Goal: Task Accomplishment & Management: Manage account settings

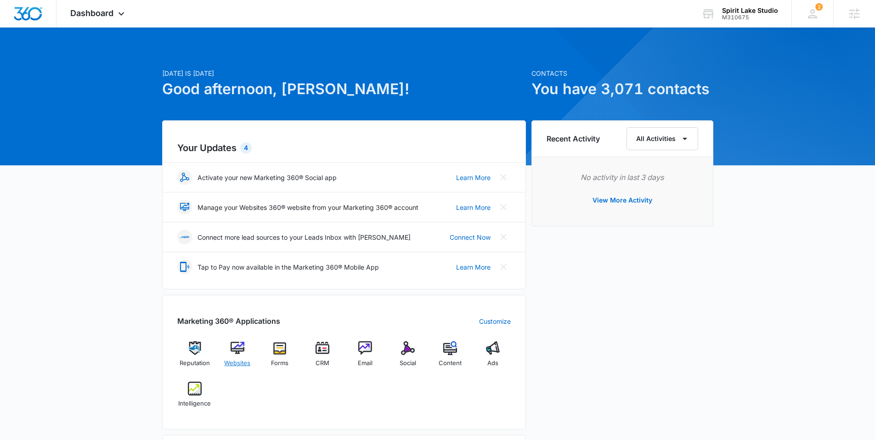
click at [241, 348] on img at bounding box center [238, 348] width 14 height 14
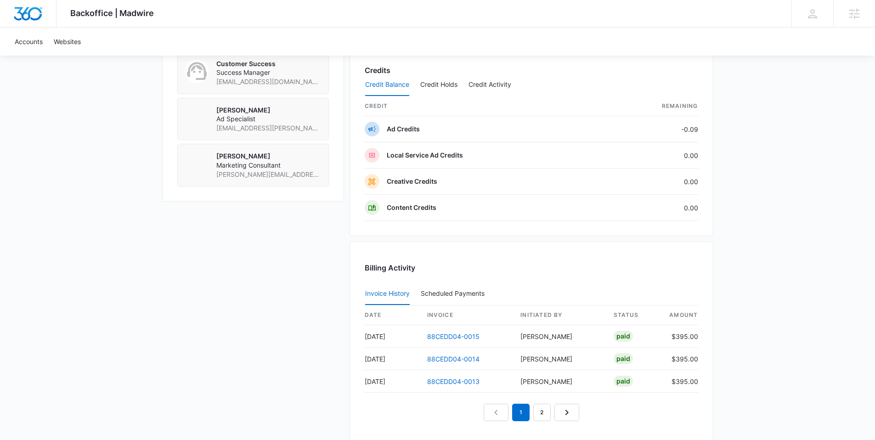
scroll to position [833, 0]
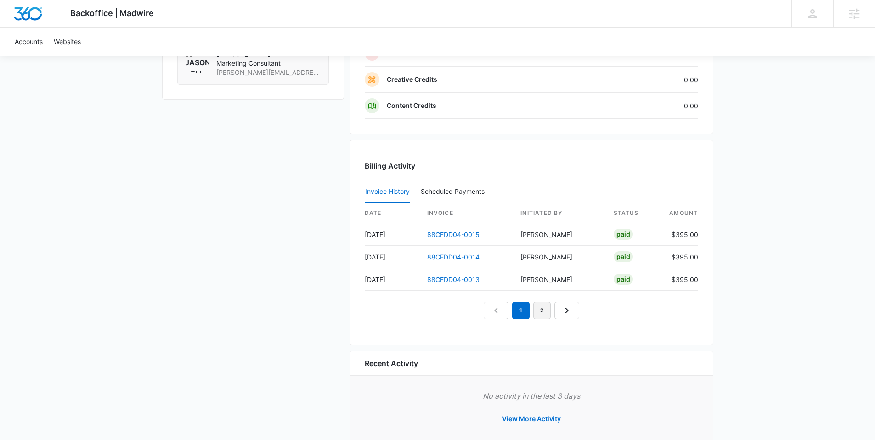
click at [546, 315] on link "2" at bounding box center [542, 310] width 17 height 17
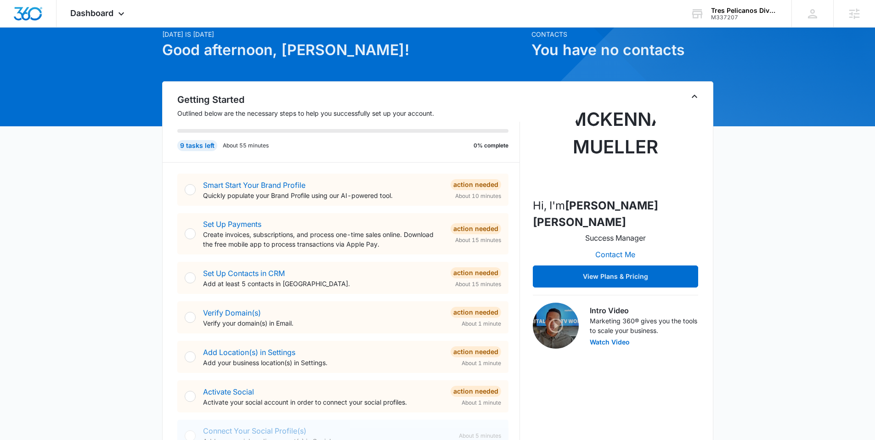
scroll to position [53, 0]
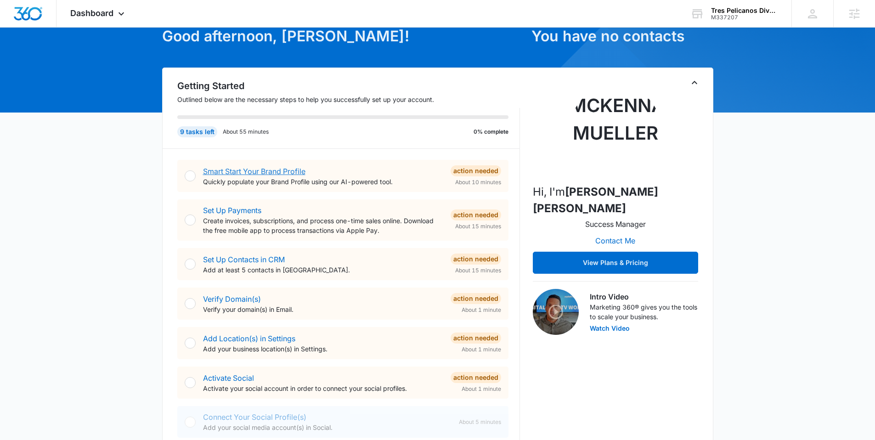
click at [253, 170] on link "Smart Start Your Brand Profile" at bounding box center [254, 171] width 102 height 9
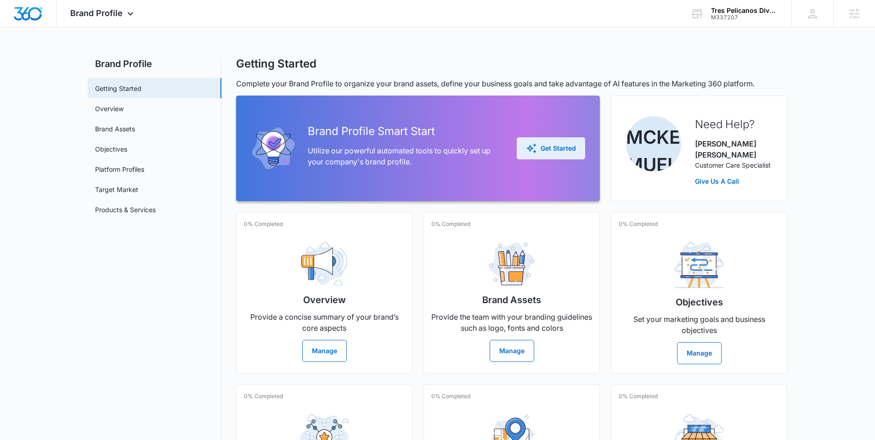
click at [547, 145] on div "Get Started" at bounding box center [551, 148] width 50 height 11
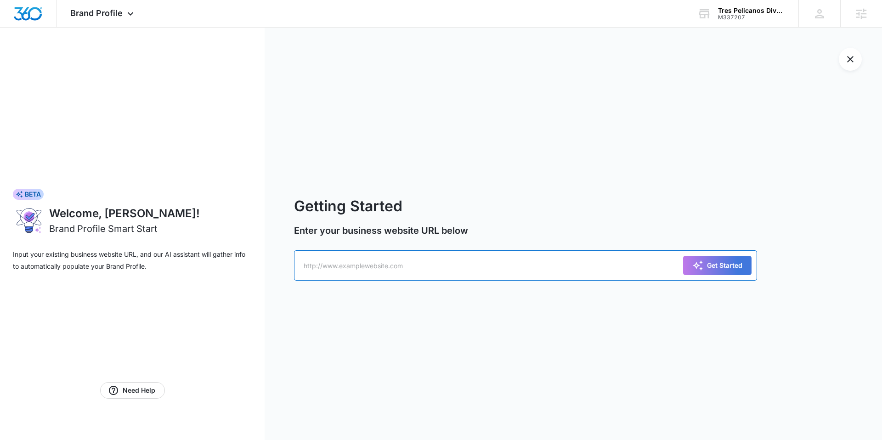
click at [350, 263] on input "text" at bounding box center [525, 265] width 463 height 30
paste input "https://trespelicanos.com/"
type input "https://trespelicanos.com/"
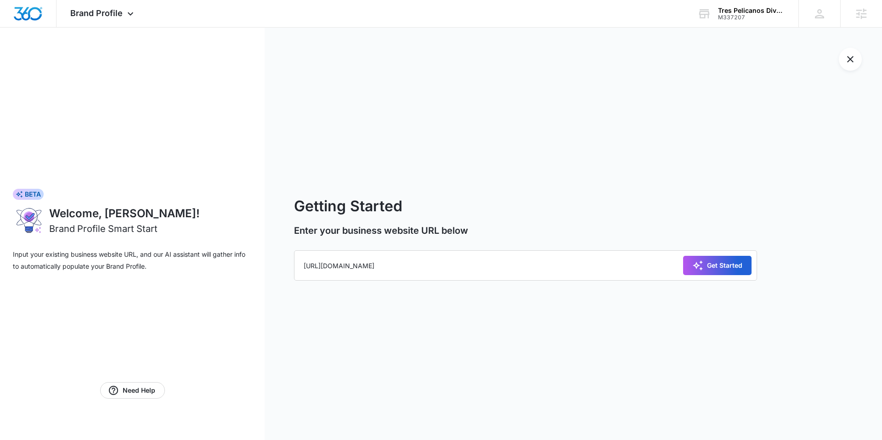
click at [705, 261] on div "Get Started" at bounding box center [718, 265] width 50 height 11
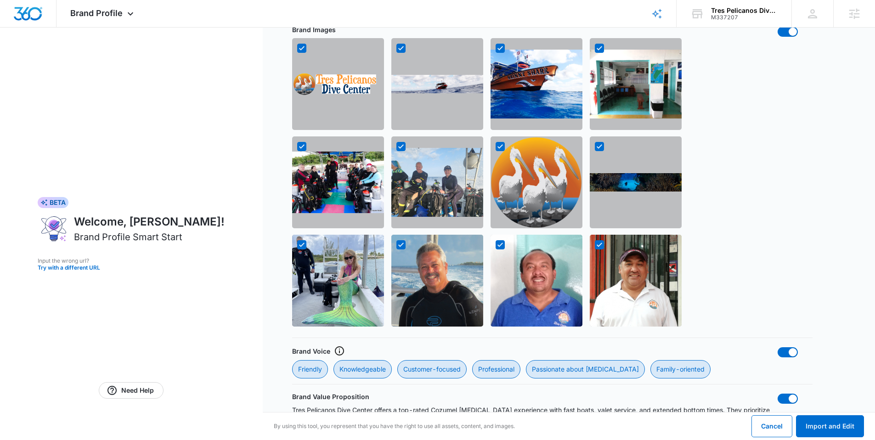
scroll to position [724, 0]
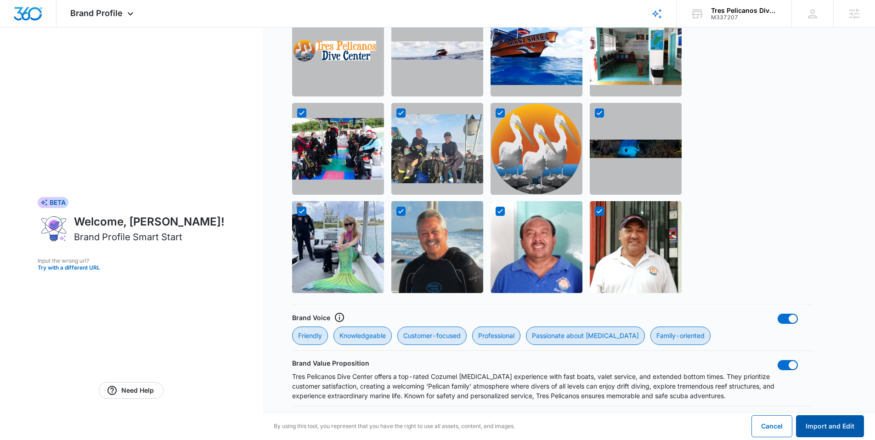
click at [818, 420] on button "Import and Edit" at bounding box center [830, 426] width 68 height 22
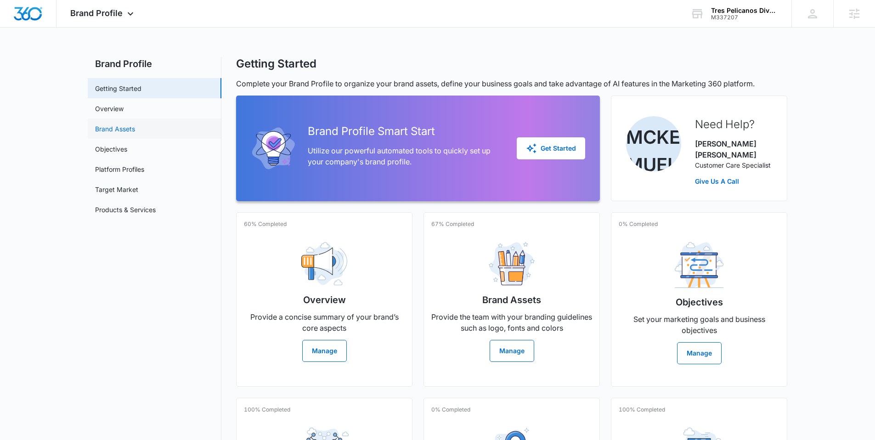
click at [131, 125] on link "Brand Assets" at bounding box center [115, 129] width 40 height 10
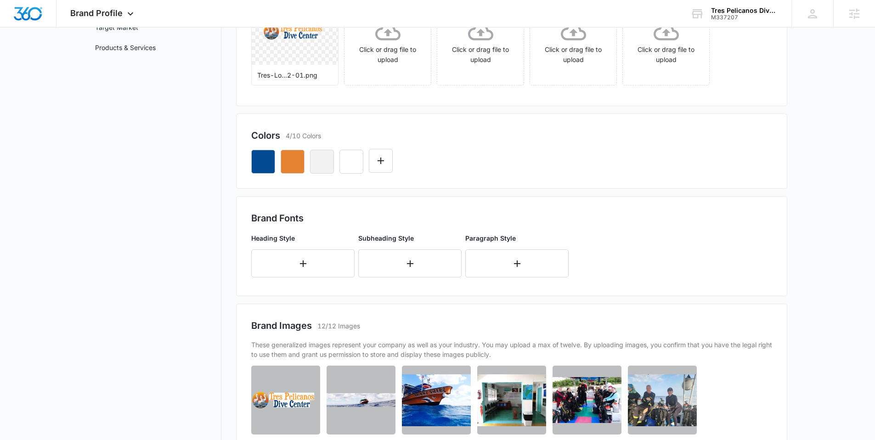
scroll to position [227, 0]
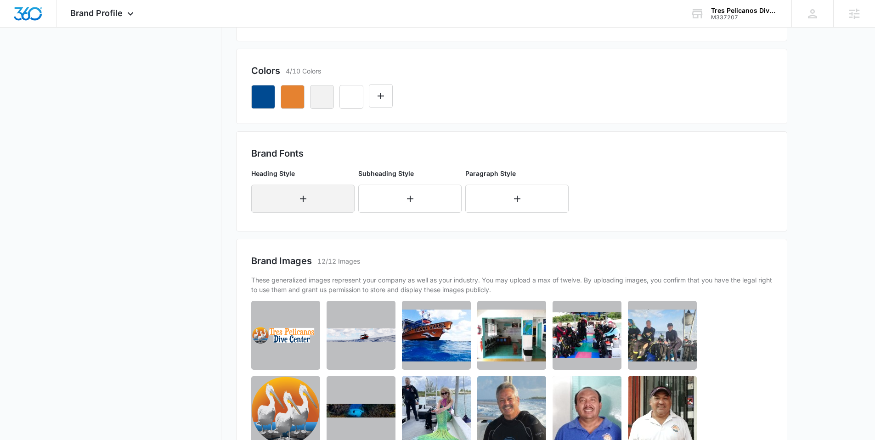
click at [283, 199] on button "button" at bounding box center [302, 199] width 103 height 28
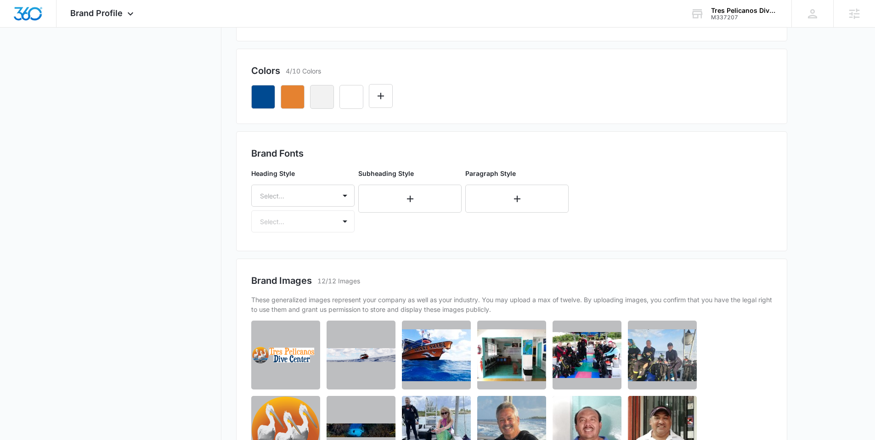
click at [283, 199] on div at bounding box center [292, 195] width 64 height 11
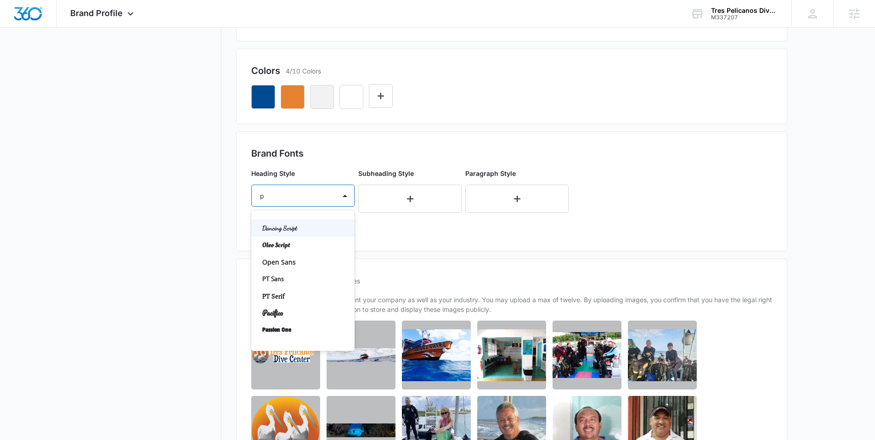
type input "pl"
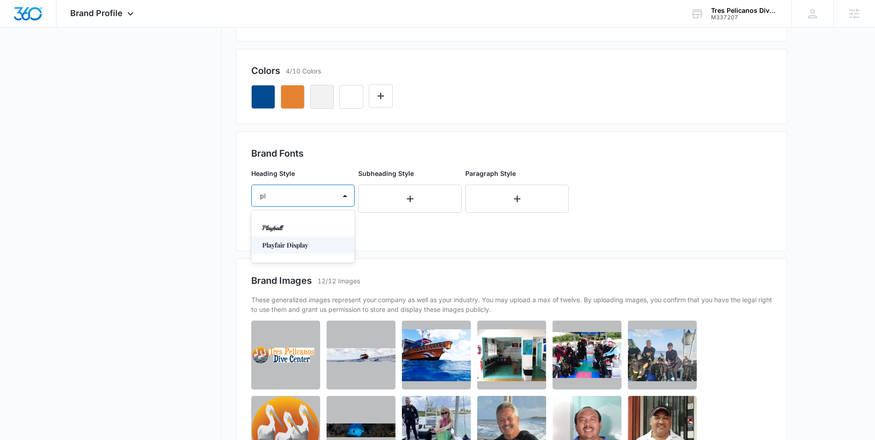
click at [297, 238] on div "Playfair Display" at bounding box center [302, 245] width 103 height 17
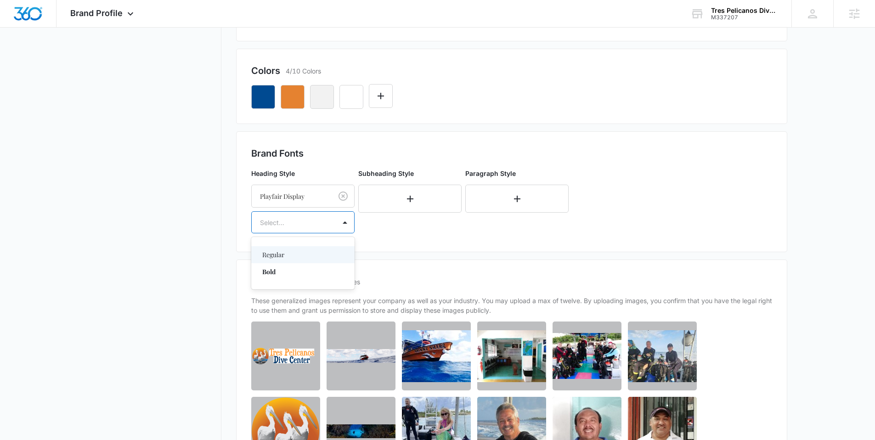
click at [289, 227] on div at bounding box center [292, 222] width 64 height 11
click at [285, 255] on p "Regular" at bounding box center [302, 255] width 80 height 10
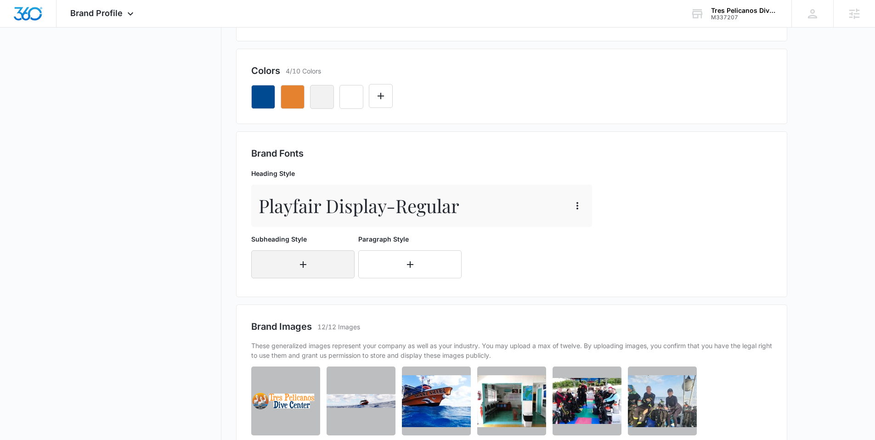
click at [282, 263] on button "button" at bounding box center [302, 264] width 103 height 28
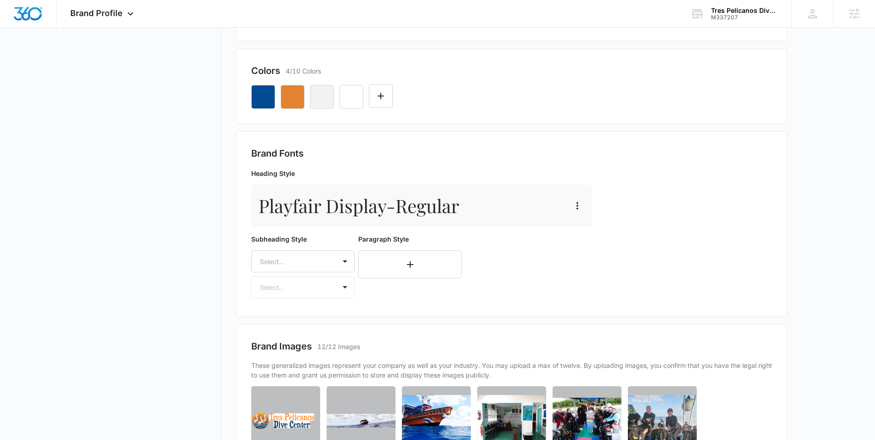
click at [282, 263] on div at bounding box center [292, 261] width 64 height 11
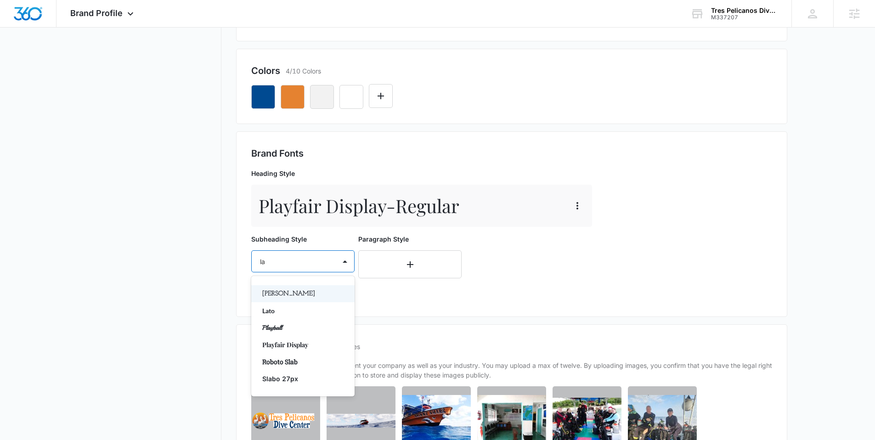
type input "lat"
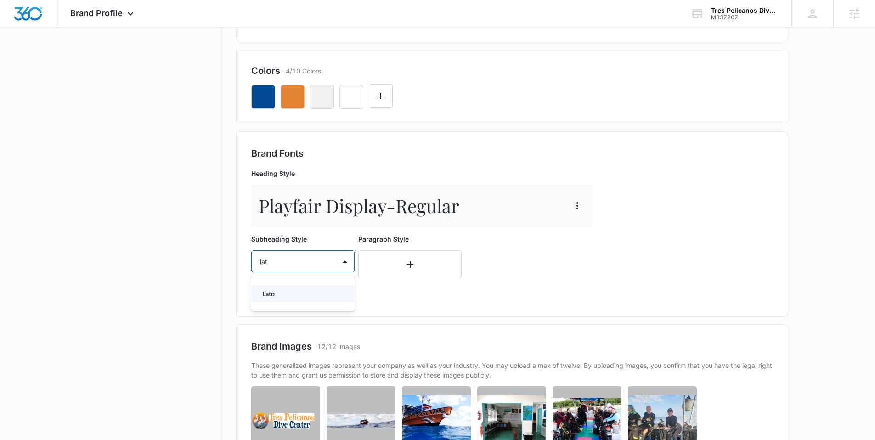
click at [274, 293] on p "Lato" at bounding box center [302, 294] width 80 height 10
click at [274, 293] on div at bounding box center [292, 288] width 64 height 11
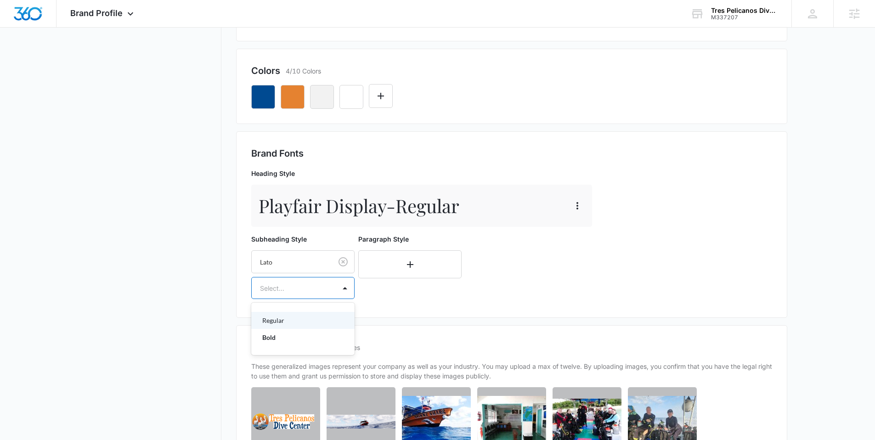
click at [275, 318] on p "Regular" at bounding box center [302, 321] width 80 height 10
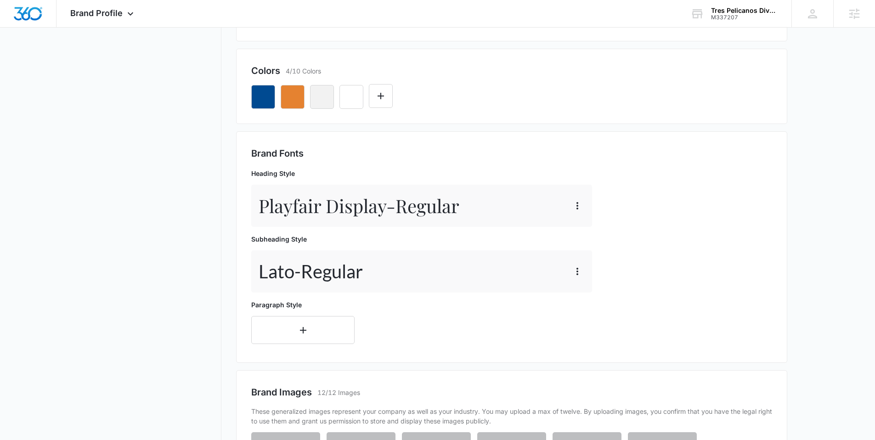
click at [274, 315] on div "Paragraph Style" at bounding box center [302, 322] width 103 height 44
click at [275, 326] on button "button" at bounding box center [302, 330] width 103 height 28
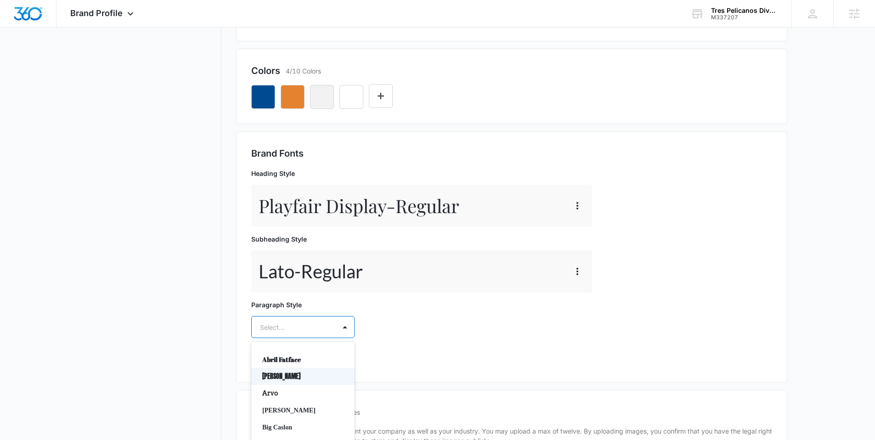
click at [275, 326] on div "Anton, 2 of 50. 50 results available. Use Up and Down to choose options, press …" at bounding box center [302, 327] width 103 height 22
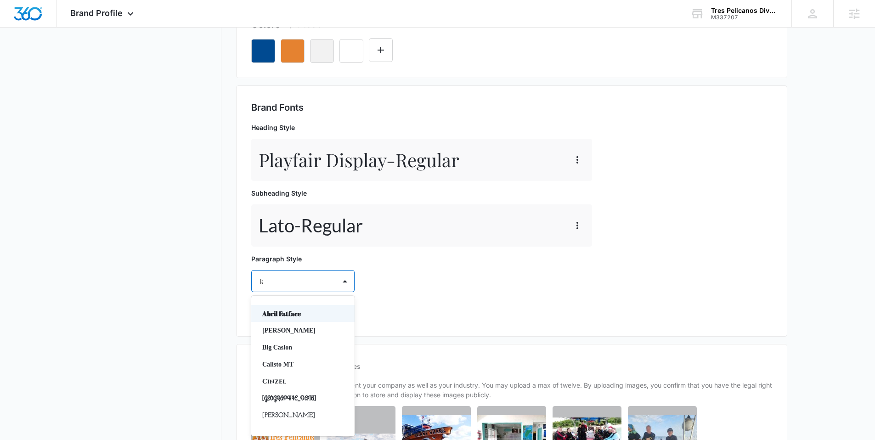
type input "lat"
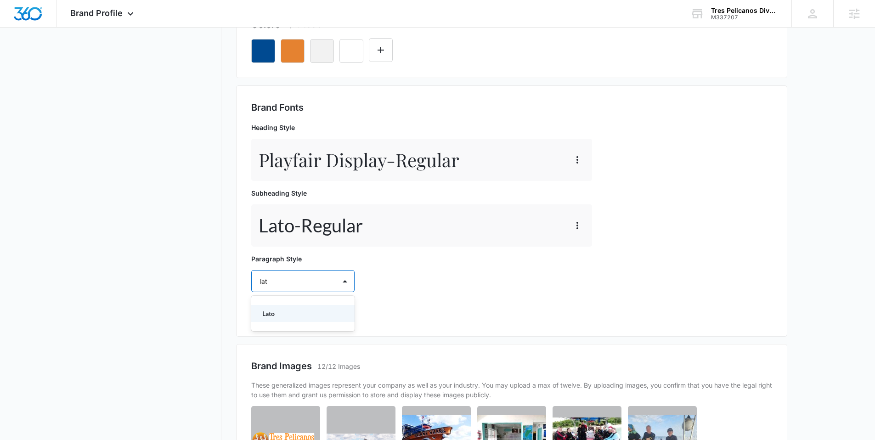
click at [300, 316] on p "Lato" at bounding box center [302, 314] width 80 height 10
click at [291, 312] on div at bounding box center [292, 307] width 64 height 11
click at [283, 337] on p "Regular" at bounding box center [302, 340] width 80 height 10
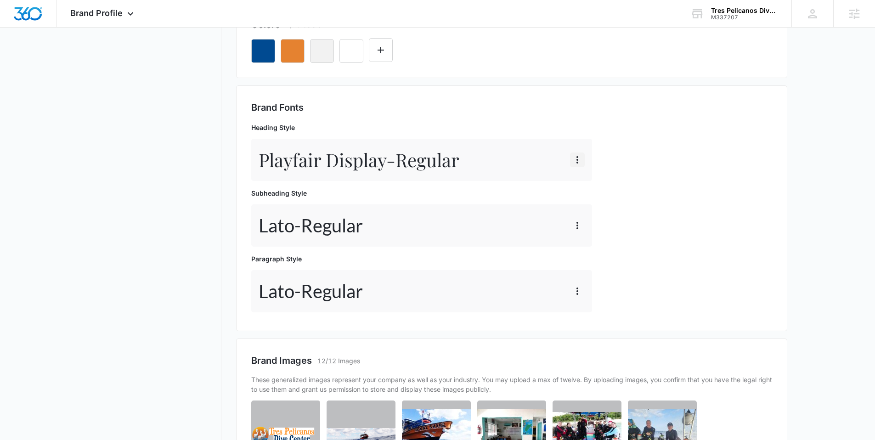
click at [580, 156] on icon "button" at bounding box center [577, 159] width 11 height 11
click at [583, 190] on button "Edit" at bounding box center [597, 186] width 52 height 14
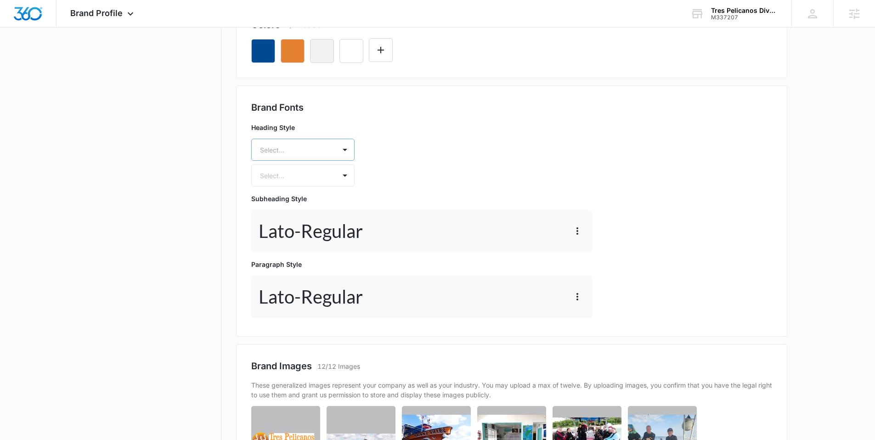
click at [328, 149] on div "Select..." at bounding box center [294, 150] width 84 height 21
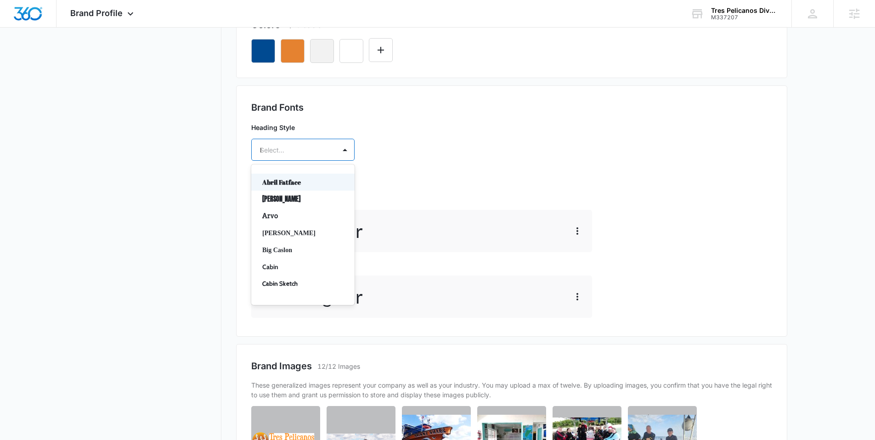
type input "la"
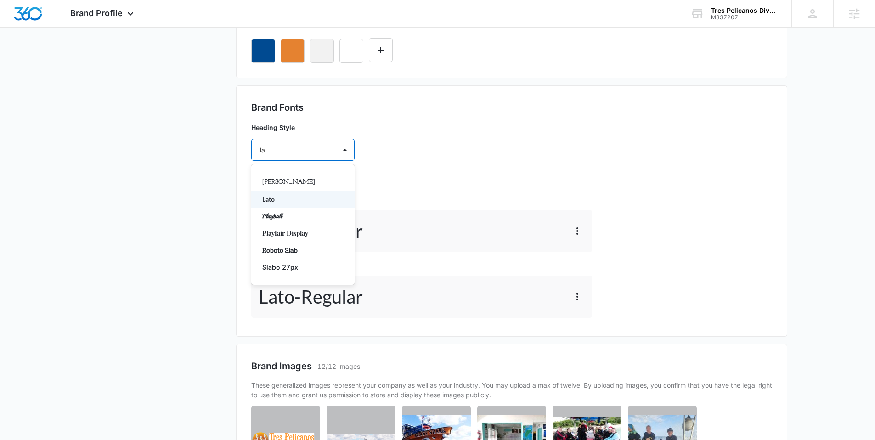
click at [285, 199] on p "Lato" at bounding box center [302, 199] width 80 height 10
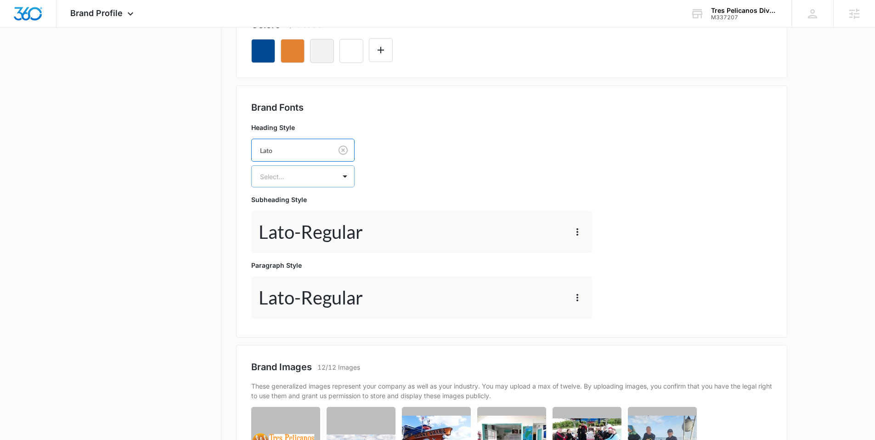
click at [285, 180] on div at bounding box center [292, 176] width 64 height 11
click at [278, 224] on p "Bold" at bounding box center [302, 226] width 80 height 10
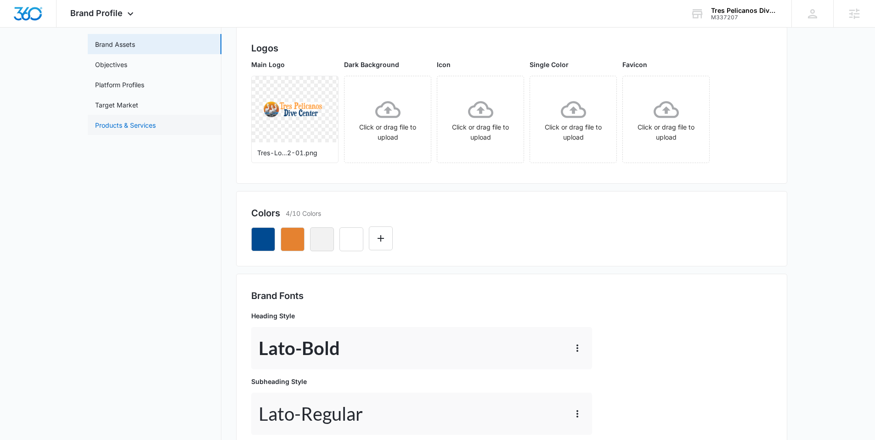
scroll to position [0, 0]
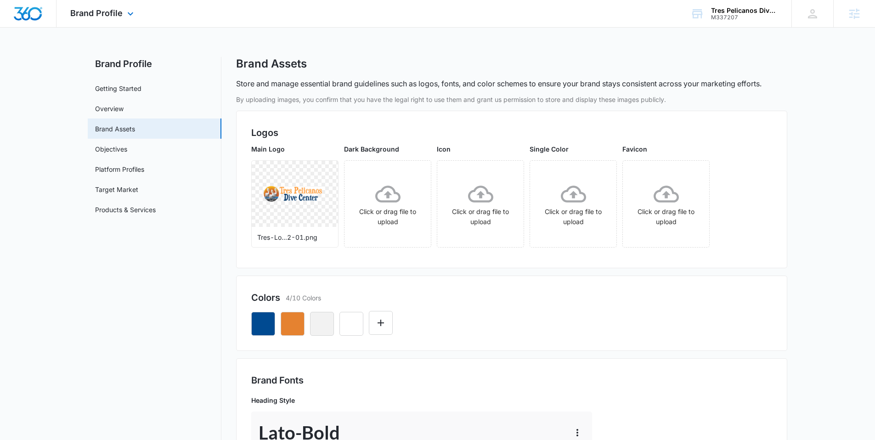
click at [23, 12] on img "Dashboard" at bounding box center [27, 14] width 29 height 14
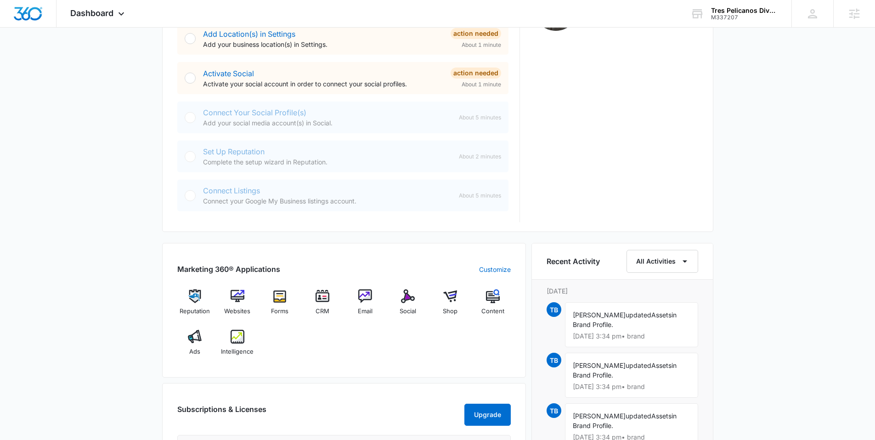
scroll to position [371, 0]
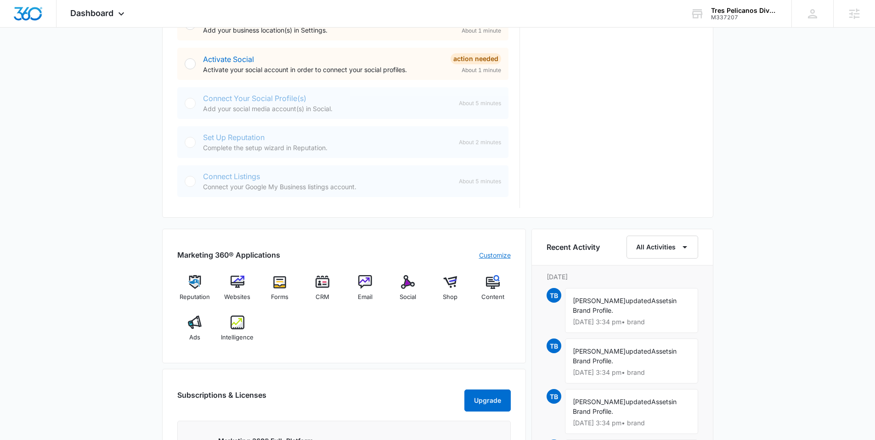
click at [501, 253] on link "Customize" at bounding box center [495, 255] width 32 height 10
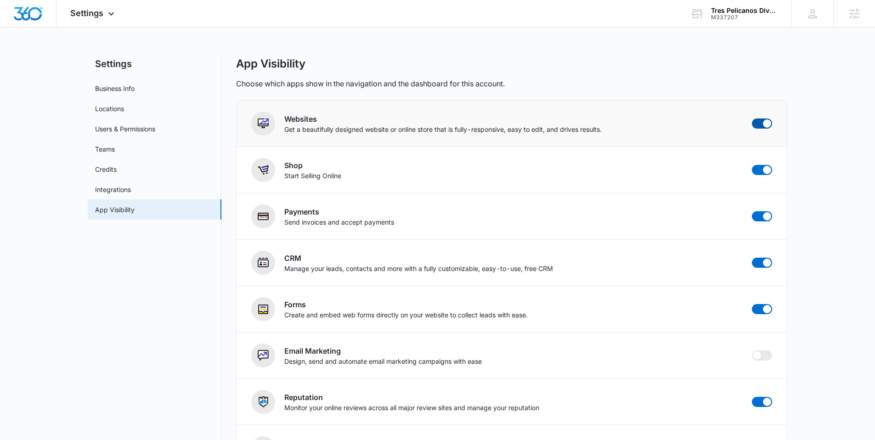
click at [762, 125] on span at bounding box center [762, 124] width 20 height 10
click at [752, 119] on input "checkbox" at bounding box center [752, 118] width 0 height 0
checkbox input "false"
click at [758, 172] on span at bounding box center [762, 170] width 20 height 10
click at [752, 165] on input "checkbox" at bounding box center [752, 165] width 0 height 0
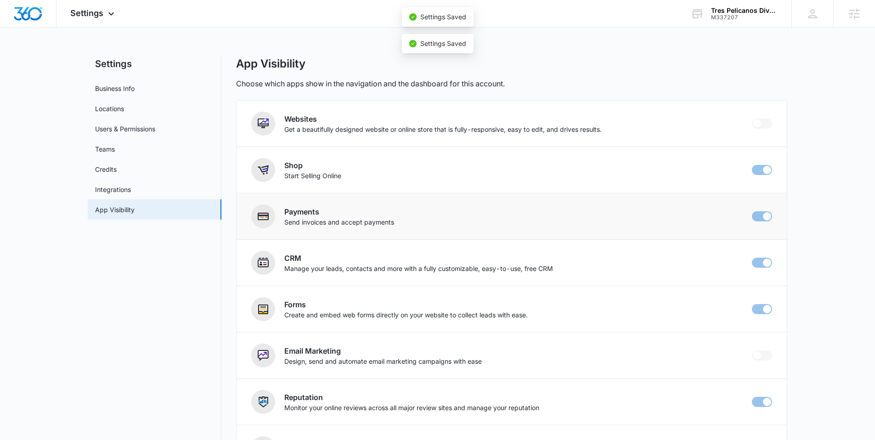
checkbox input "false"
click at [757, 219] on span at bounding box center [762, 216] width 20 height 10
click at [752, 211] on input "checkbox" at bounding box center [752, 211] width 0 height 0
checkbox input "false"
click at [32, 11] on img "Dashboard" at bounding box center [27, 14] width 29 height 14
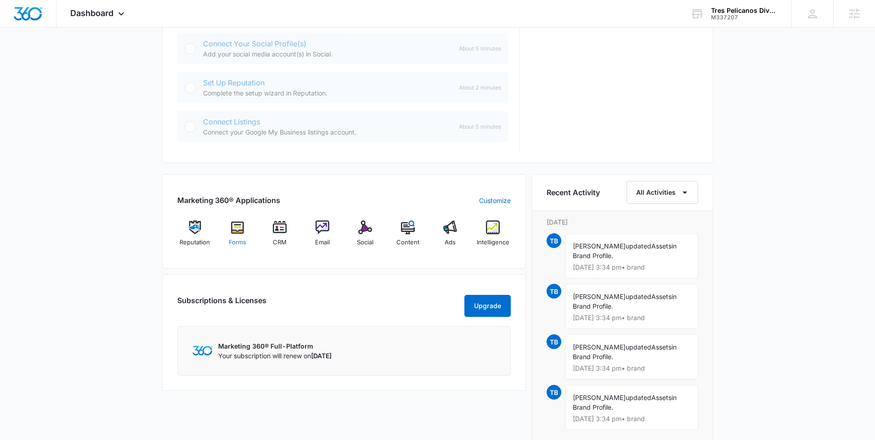
scroll to position [434, 0]
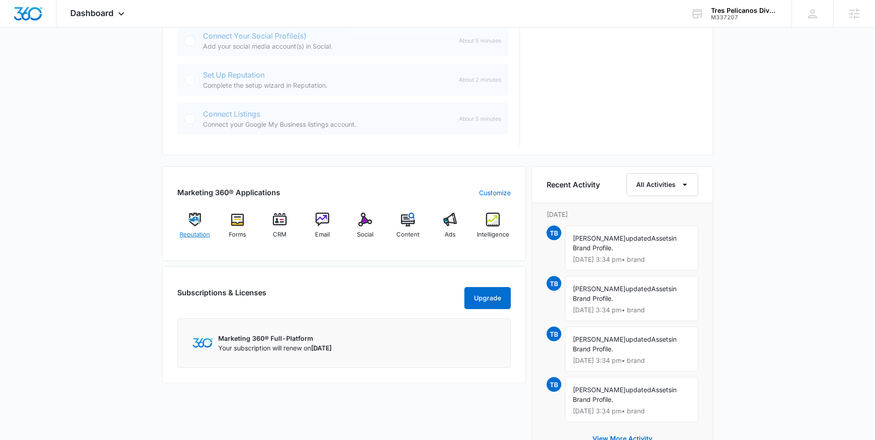
click at [189, 216] on img at bounding box center [195, 220] width 14 height 14
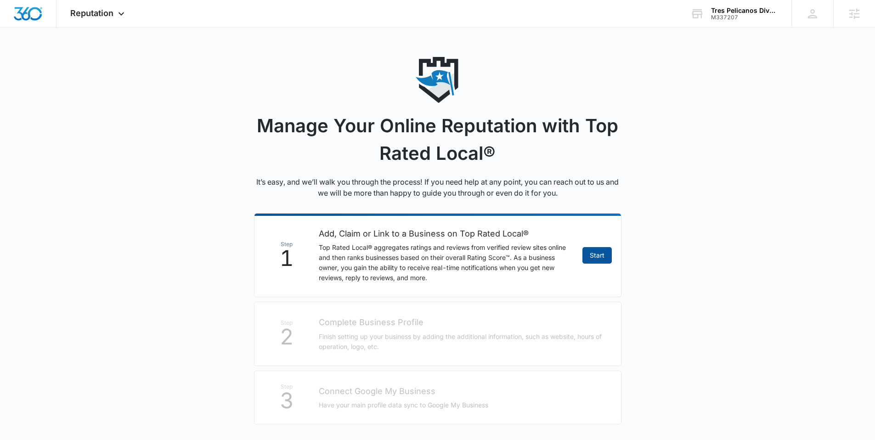
click at [597, 255] on link "Start" at bounding box center [597, 255] width 29 height 17
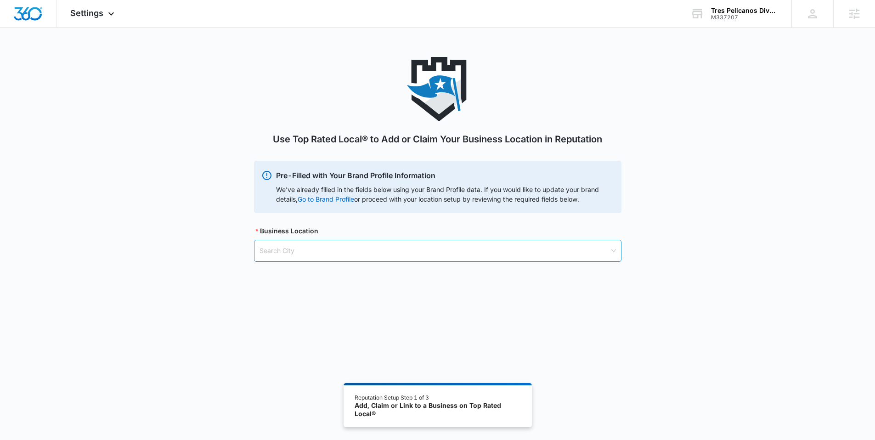
click at [324, 254] on input "search" at bounding box center [435, 250] width 350 height 21
paste input "San Miguel de Cozumel"
drag, startPoint x: 305, startPoint y: 251, endPoint x: 249, endPoint y: 253, distance: 55.7
click at [249, 253] on div "Use Top Rated Local® to Add or Claim Your Business Location in Reputation Pre-F…" at bounding box center [437, 170] width 875 height 227
click at [308, 251] on input "Cozumel" at bounding box center [435, 250] width 350 height 21
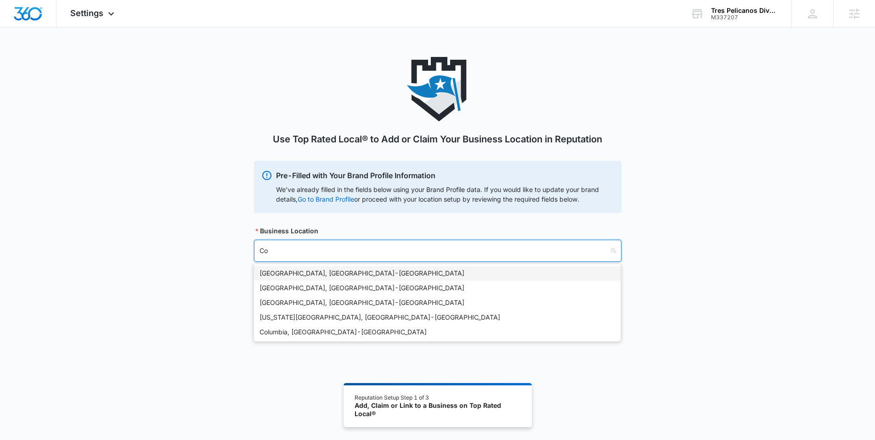
type input "C"
type input "Mexico"
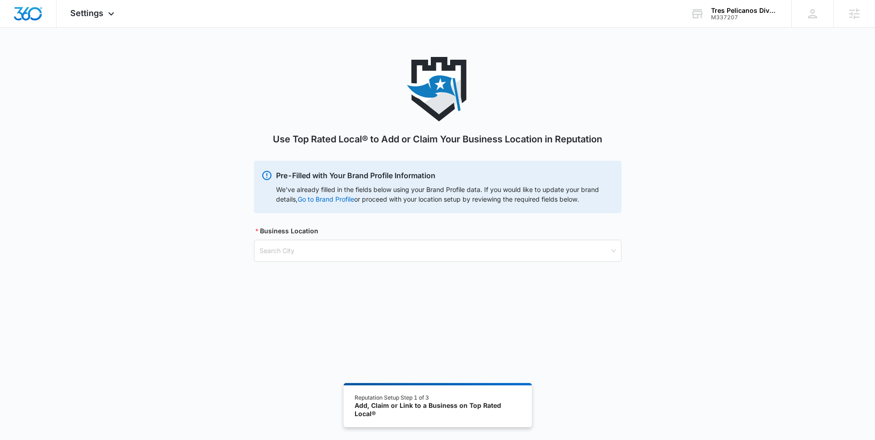
click at [223, 254] on div "Use Top Rated Local® to Add or Claim Your Business Location in Reputation Pre-F…" at bounding box center [437, 170] width 875 height 227
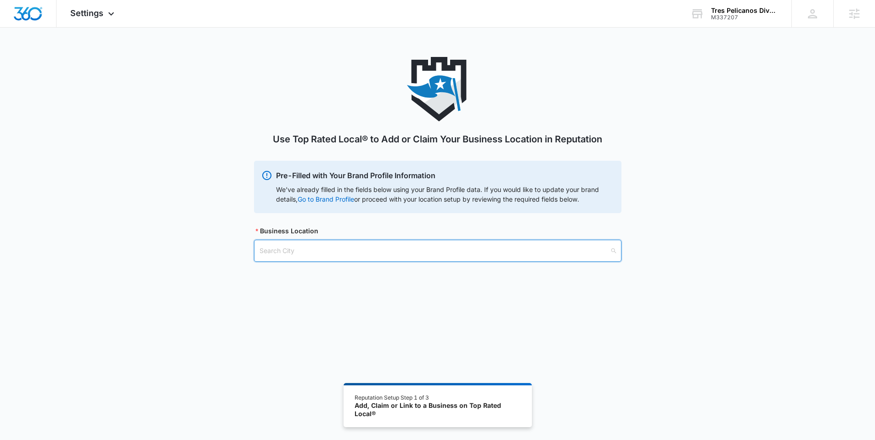
click at [294, 250] on input "search" at bounding box center [435, 250] width 350 height 21
paste input "Fairbanks, AK"
type input "Fairbanks, AK"
click at [281, 273] on div "Fairbanks, AK - USA" at bounding box center [438, 273] width 356 height 10
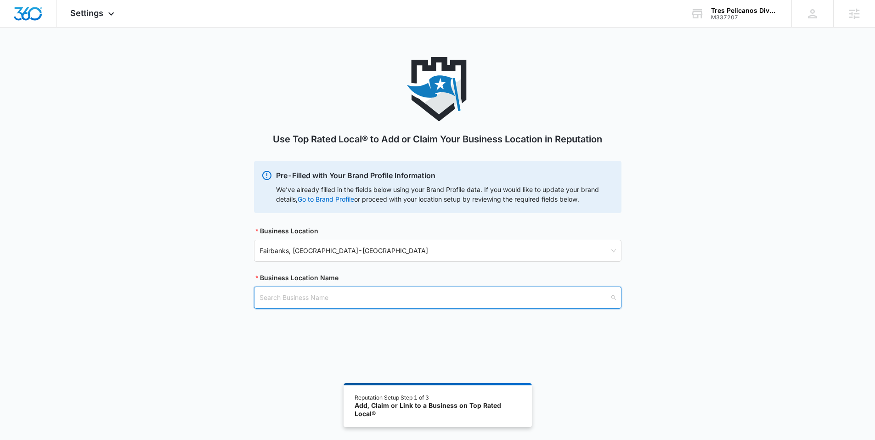
click at [278, 300] on input "search" at bounding box center [435, 297] width 350 height 21
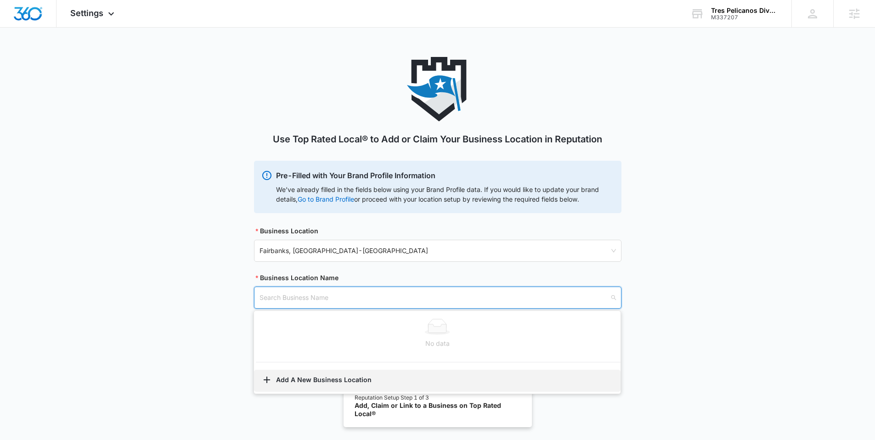
click at [290, 380] on button "Add A New Business Location" at bounding box center [437, 381] width 367 height 22
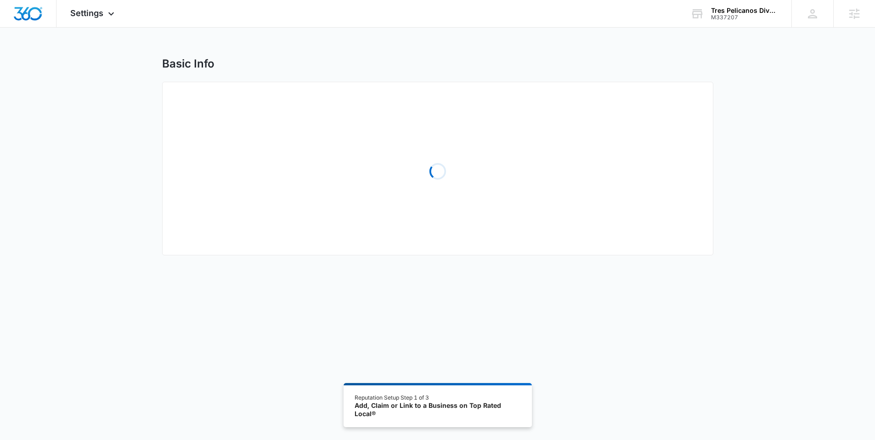
select select "Alaska"
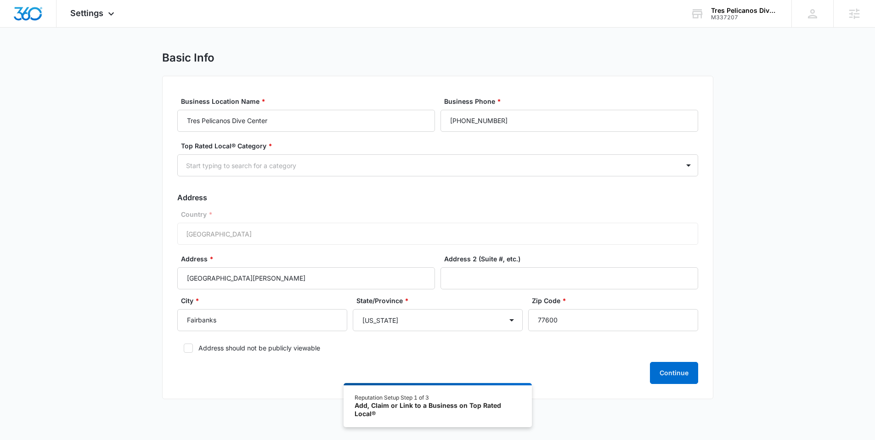
scroll to position [8, 0]
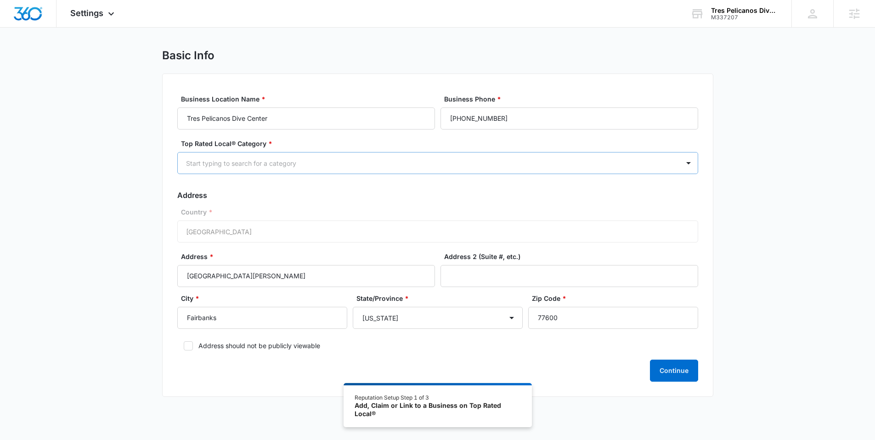
click at [299, 160] on div at bounding box center [427, 163] width 482 height 11
type input "dive"
click at [233, 164] on div at bounding box center [427, 163] width 482 height 11
type input "scuba"
click at [214, 164] on div at bounding box center [427, 163] width 482 height 11
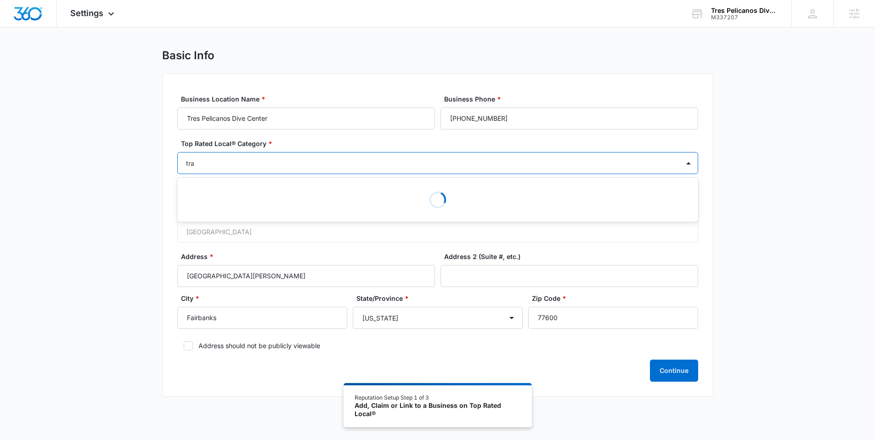
type input "trav"
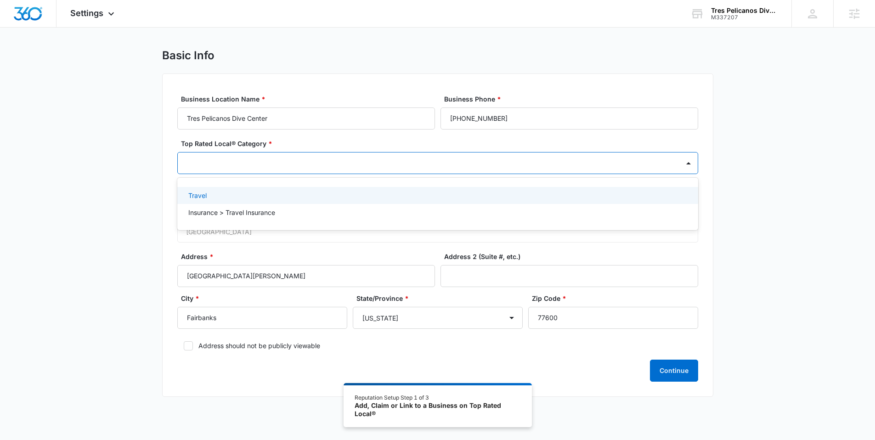
click at [210, 169] on div at bounding box center [429, 163] width 502 height 21
type input "tour"
click at [233, 196] on p "Travel > Tourist Attractions" at bounding box center [228, 196] width 81 height 10
click at [156, 180] on div "Basic Info Business Location Name * Tres Pelicanos Dive Center Business Phone *…" at bounding box center [437, 229] width 875 height 360
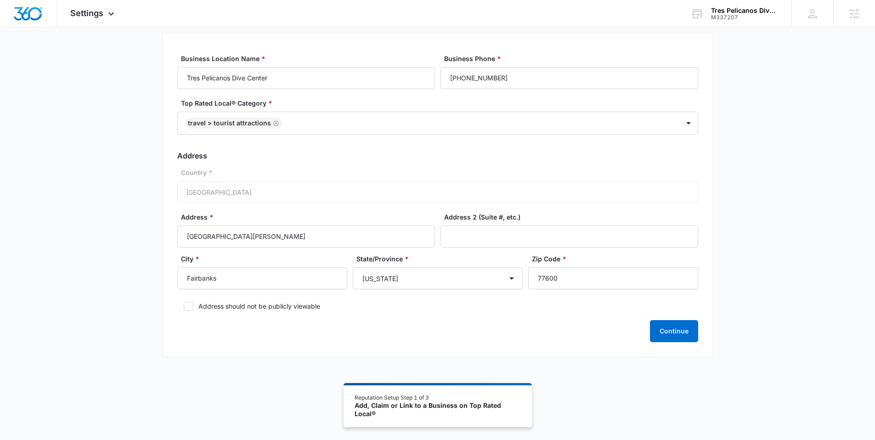
scroll to position [51, 0]
click at [287, 236] on input "Calle 5 Sur entre Ave Rafael Melgar y 5th Ave #400B" at bounding box center [306, 235] width 258 height 22
paste input "505 Craig Ave"
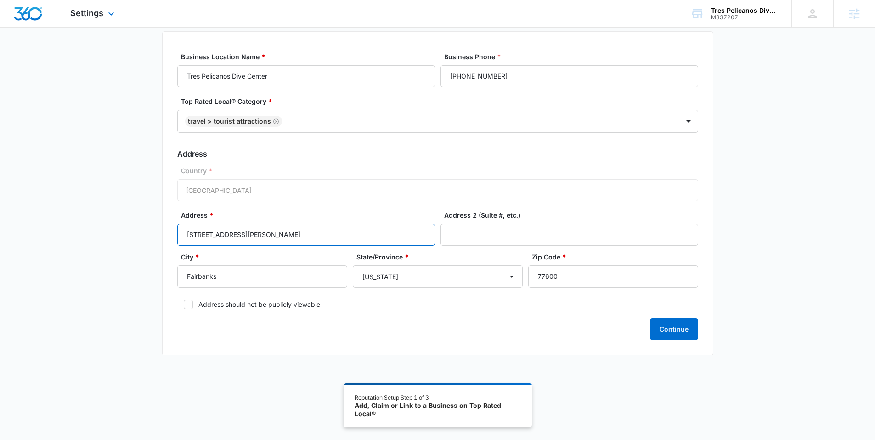
type input "505 Craig Ave"
click at [568, 276] on input "77600" at bounding box center [613, 277] width 170 height 22
type input "99701"
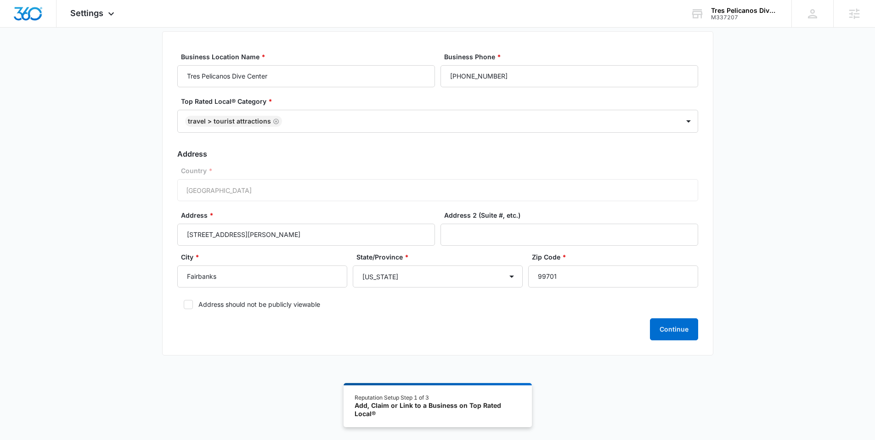
click at [224, 300] on label "Address should not be publicly viewable" at bounding box center [437, 305] width 521 height 10
click at [184, 301] on input "Address should not be publicly viewable" at bounding box center [180, 304] width 6 height 6
checkbox input "true"
click at [671, 333] on button "Continue" at bounding box center [674, 329] width 48 height 22
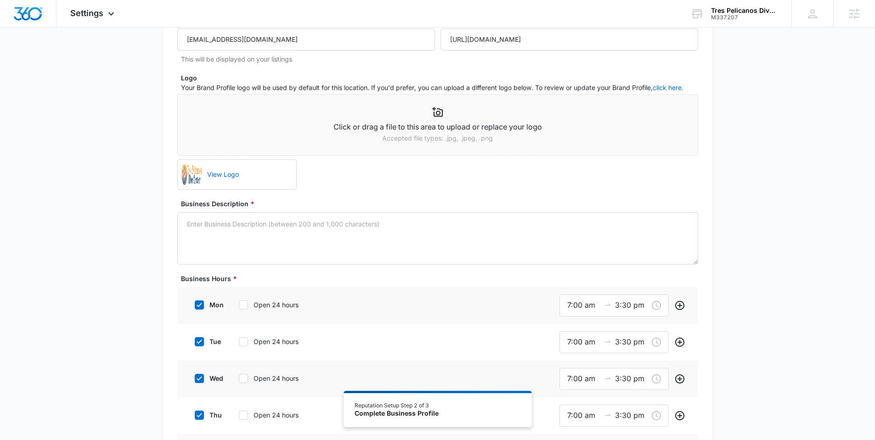
scroll to position [120, 0]
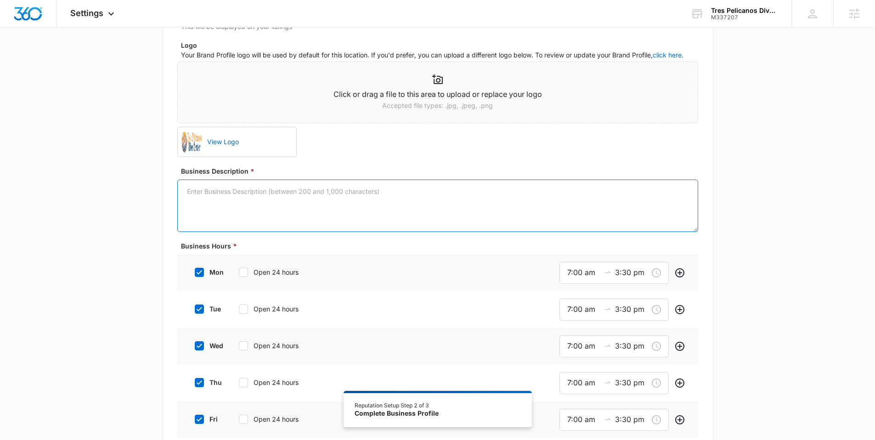
click at [330, 199] on textarea "Business Description *" at bounding box center [437, 206] width 521 height 52
paste textarea "Welcome to Tres Pelicanos Dive Center, the place where scuba divers come to div…"
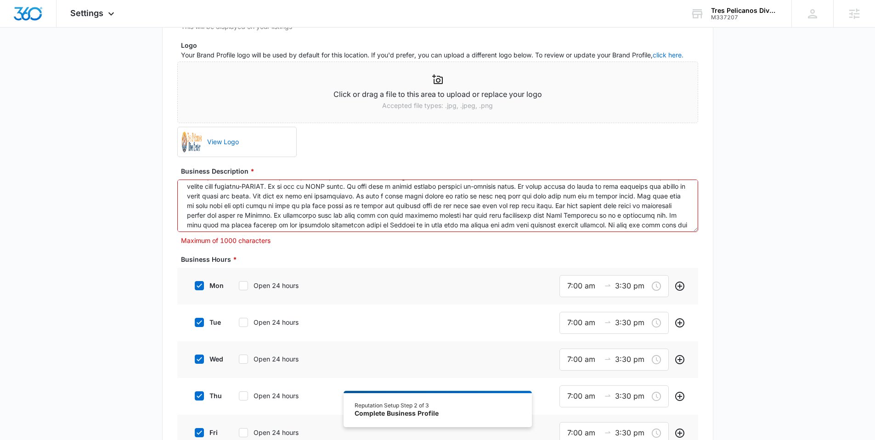
scroll to position [0, 0]
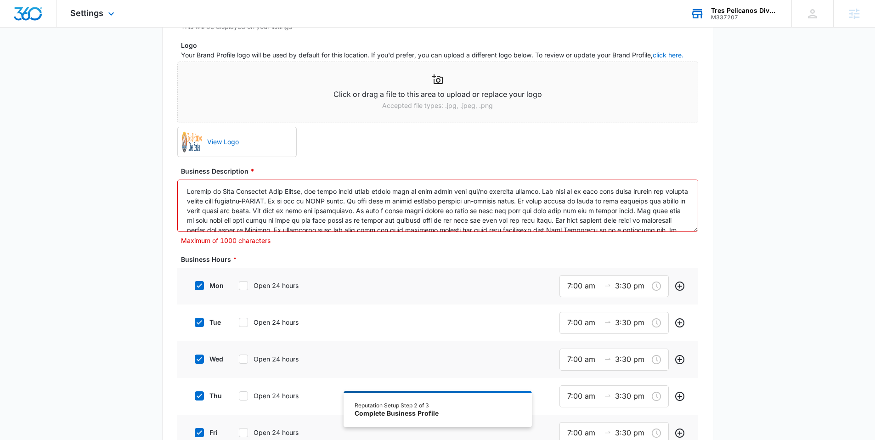
type textarea "Welcome to Tres Pelicanos Dive Center, the place where scuba divers come to div…"
click at [248, 199] on textarea "Business Description *" at bounding box center [437, 206] width 521 height 52
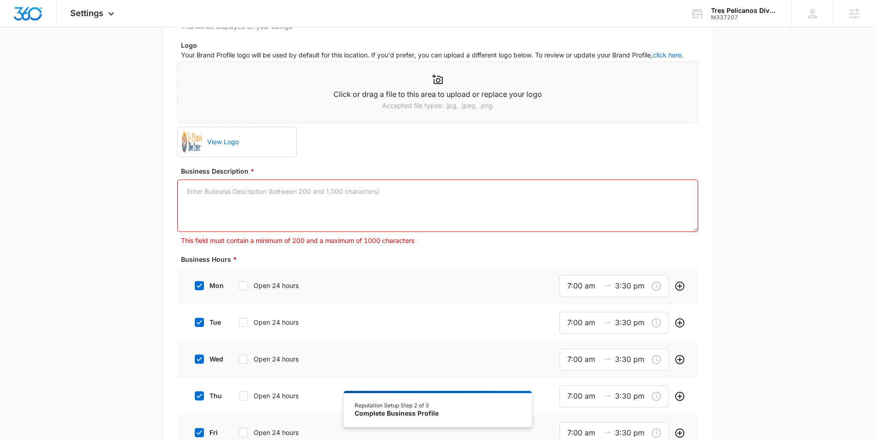
paste textarea "Welcome to Tres Pelicanos Dive Center, where every dive is a safe and mesmerizi…"
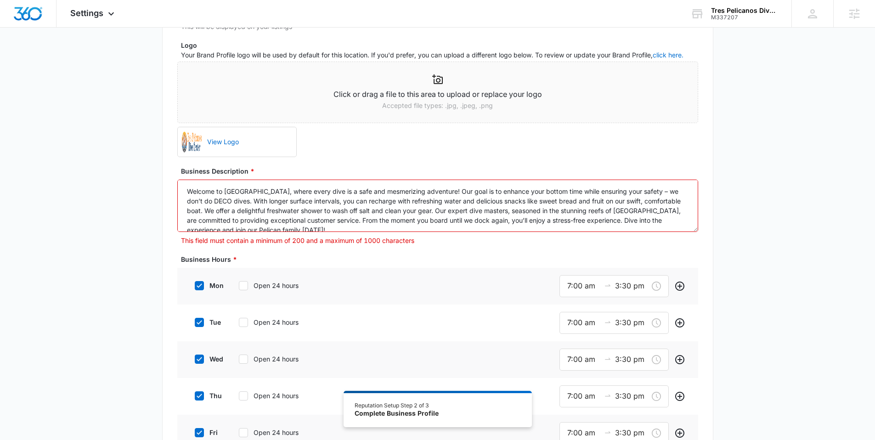
scroll to position [2, 0]
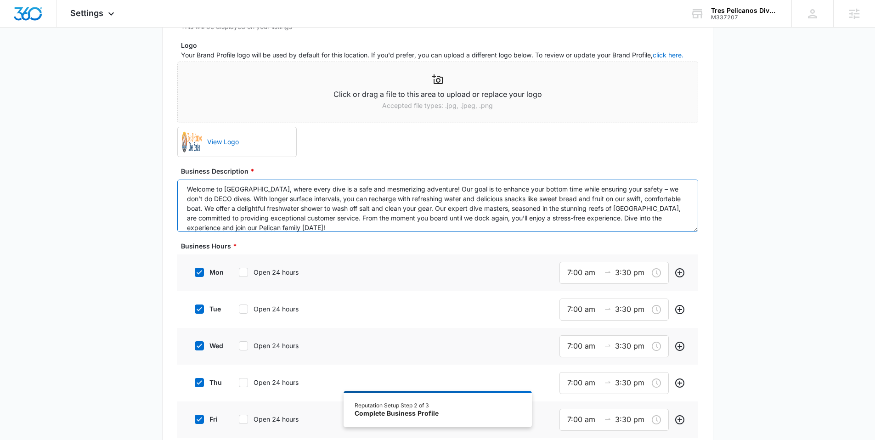
type textarea "Welcome to Tres Pelicanos Dive Center, where every dive is a safe and mesmerizi…"
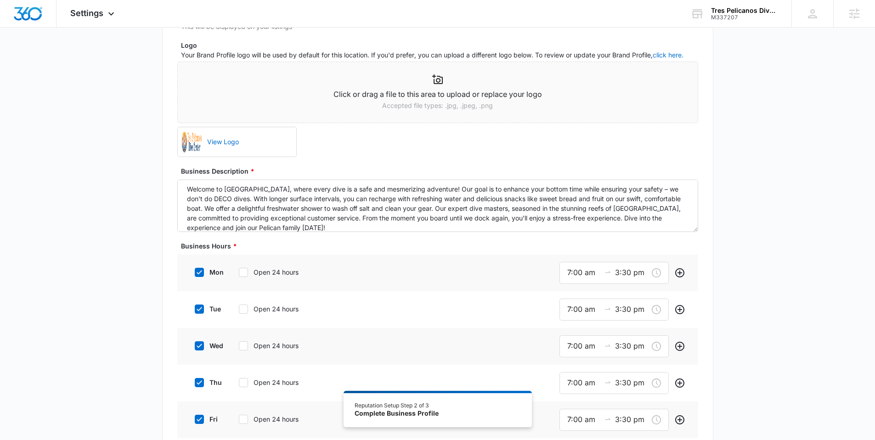
click at [136, 187] on div "Additional Info Public Email dive@trespelicanos.com This will be displayed on y…" at bounding box center [437, 401] width 875 height 928
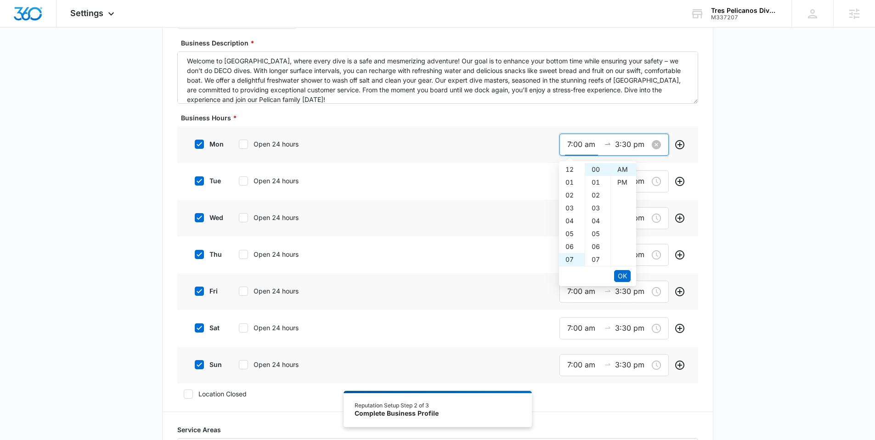
scroll to position [90, 0]
click at [575, 144] on input "7:00 am" at bounding box center [584, 144] width 33 height 11
click at [622, 275] on span "OK" at bounding box center [622, 276] width 9 height 10
type input "7:30 am"
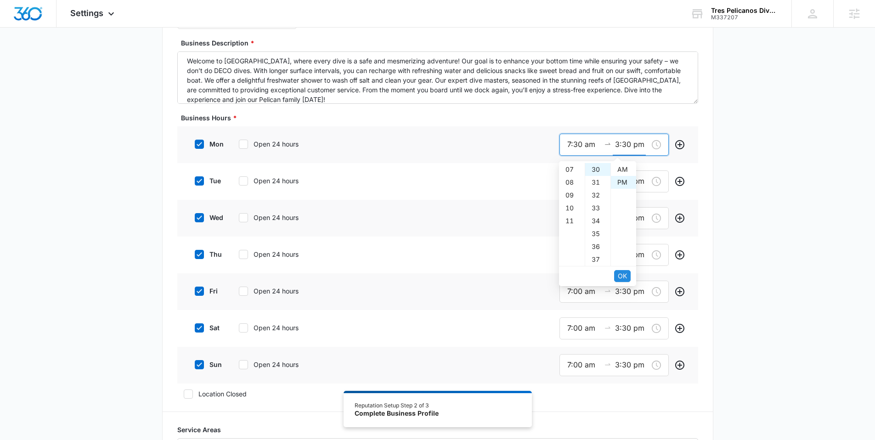
scroll to position [13, 0]
click at [622, 275] on span "OK" at bounding box center [622, 276] width 9 height 10
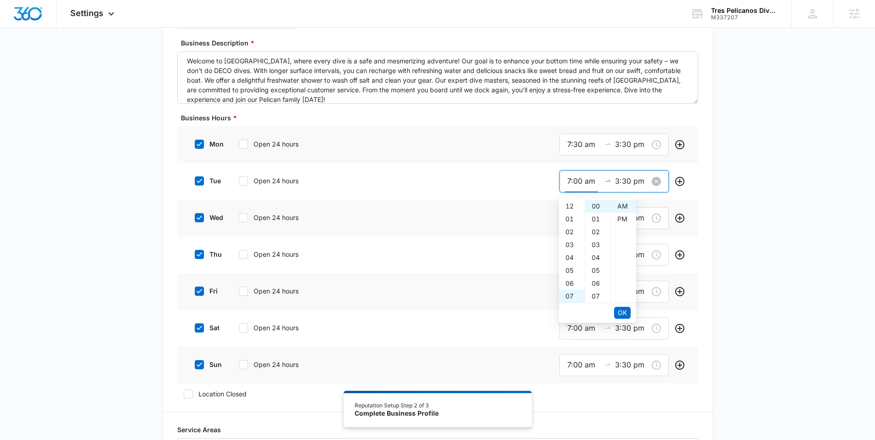
drag, startPoint x: 578, startPoint y: 183, endPoint x: 573, endPoint y: 183, distance: 5.1
click at [573, 183] on input "7:00 am" at bounding box center [584, 181] width 33 height 11
click at [623, 315] on span "OK" at bounding box center [622, 313] width 9 height 10
type input "7:30 am"
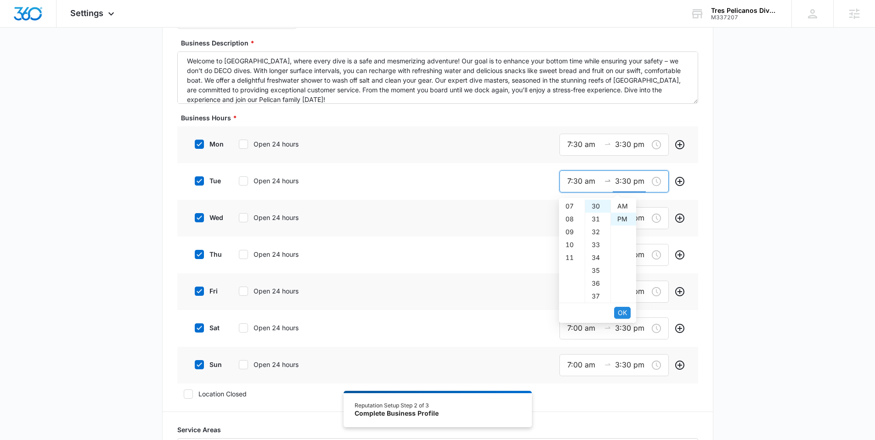
scroll to position [13, 0]
click at [623, 315] on span "OK" at bounding box center [622, 313] width 9 height 10
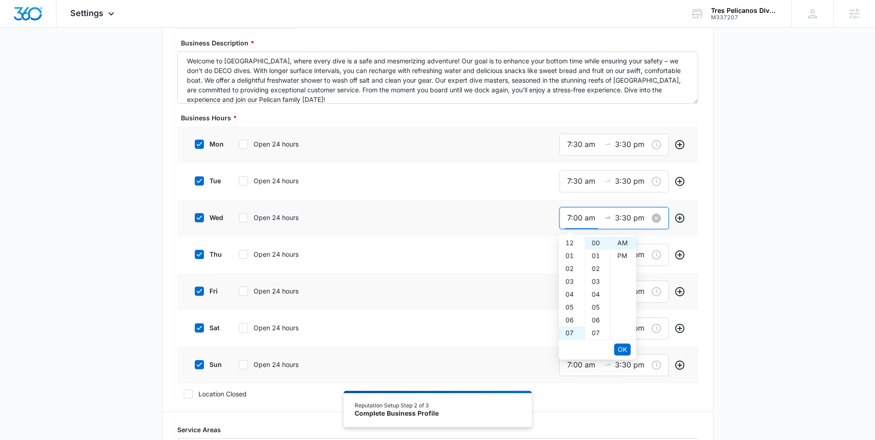
scroll to position [90, 0]
click at [575, 219] on input "7:00 am" at bounding box center [584, 217] width 33 height 11
click at [621, 347] on span "OK" at bounding box center [622, 350] width 9 height 10
type input "7:30 am"
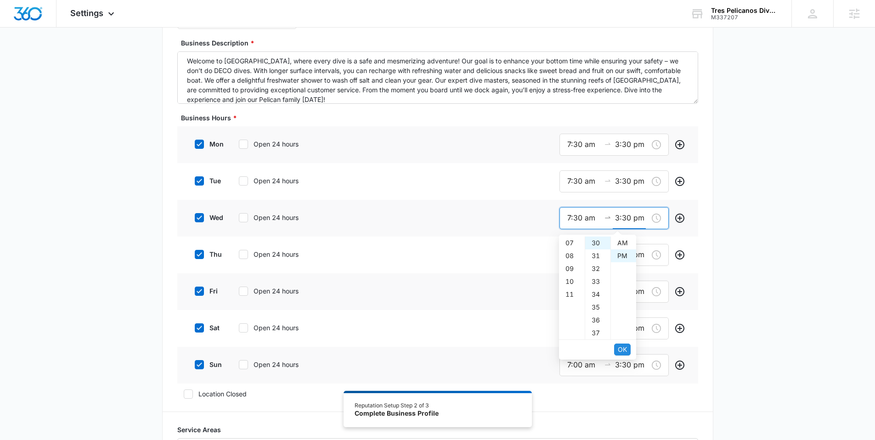
scroll to position [13, 0]
click at [621, 347] on span "OK" at bounding box center [622, 350] width 9 height 10
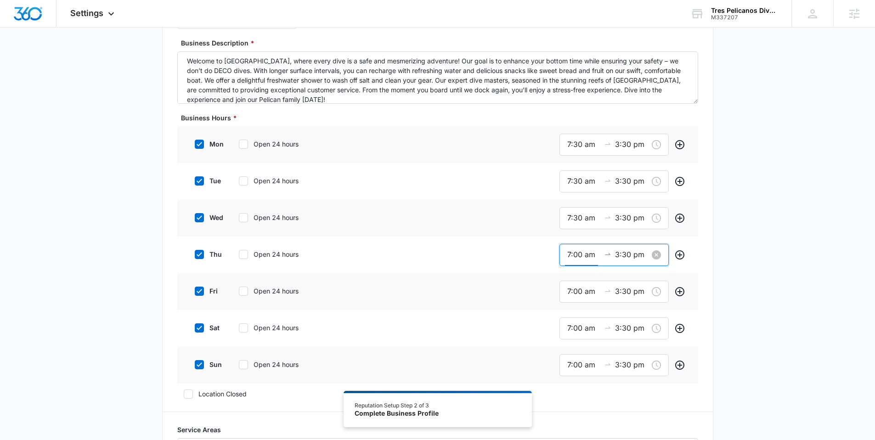
scroll to position [90, 0]
click at [575, 255] on input "7:00 am" at bounding box center [584, 254] width 33 height 11
click at [622, 389] on span "OK" at bounding box center [622, 386] width 9 height 10
type input "7:30 am"
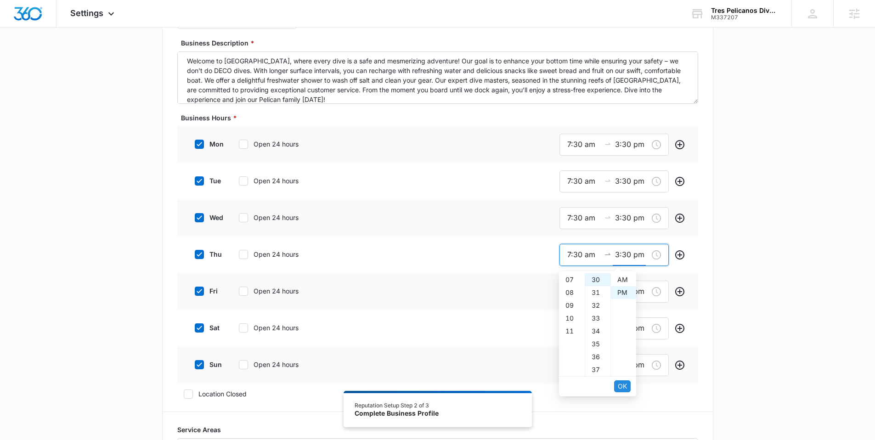
scroll to position [13, 0]
click at [622, 389] on span "OK" at bounding box center [622, 386] width 9 height 10
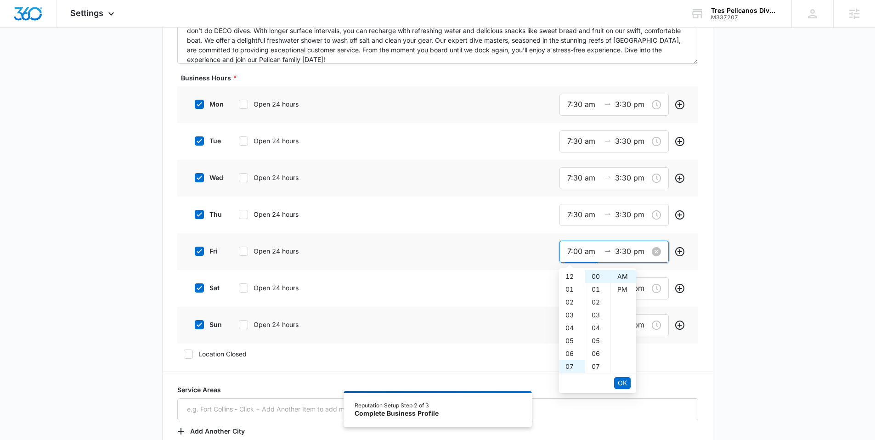
scroll to position [90, 0]
click at [575, 251] on input "7:00 am" at bounding box center [584, 251] width 33 height 11
click at [625, 380] on span "OK" at bounding box center [622, 383] width 9 height 10
type input "7:30 am"
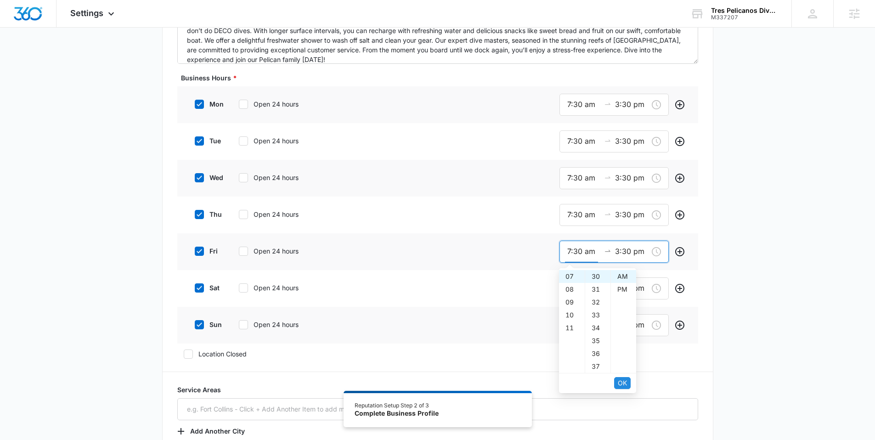
scroll to position [8, 0]
click at [625, 380] on span "OK" at bounding box center [622, 383] width 9 height 10
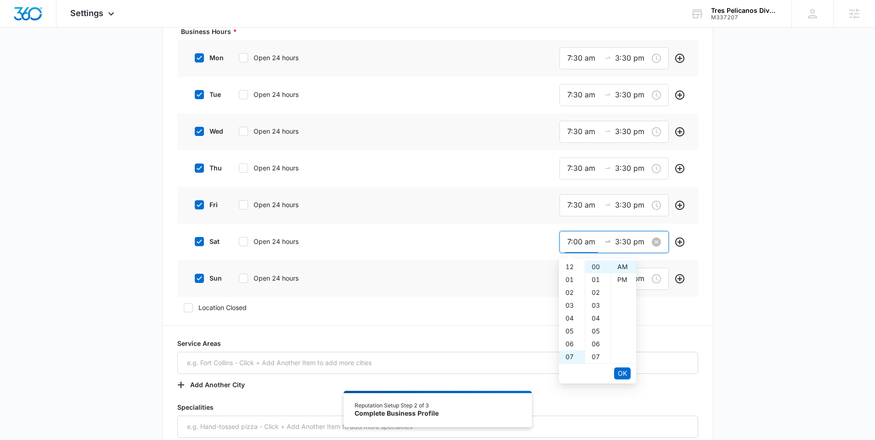
scroll to position [90, 0]
click at [575, 243] on input "7:00 am" at bounding box center [584, 241] width 33 height 11
click at [619, 375] on span "OK" at bounding box center [622, 374] width 9 height 10
type input "7:30 am"
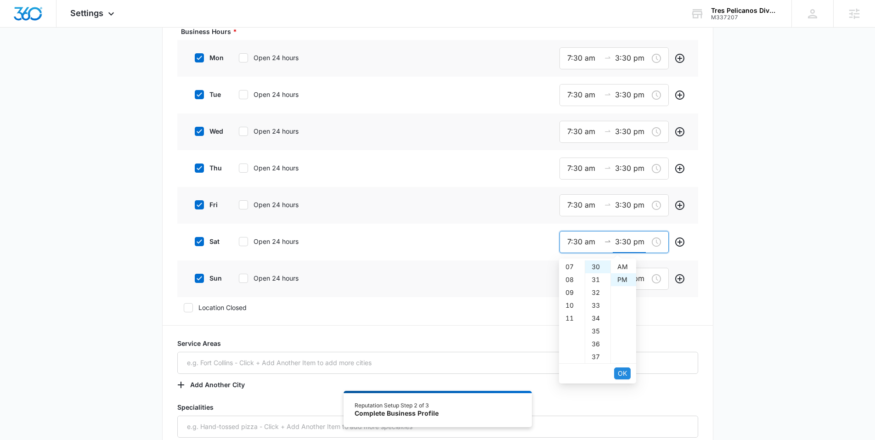
scroll to position [13, 0]
click at [619, 375] on span "OK" at bounding box center [622, 374] width 9 height 10
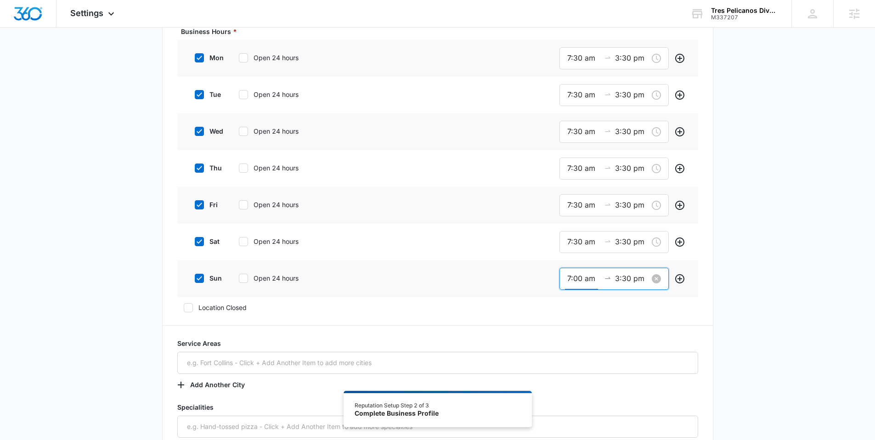
scroll to position [0, 0]
click at [574, 278] on input "7:00 am" at bounding box center [584, 278] width 33 height 11
click at [620, 410] on span "OK" at bounding box center [622, 410] width 9 height 10
type input "7:30 am"
click at [620, 410] on span "OK" at bounding box center [622, 410] width 9 height 10
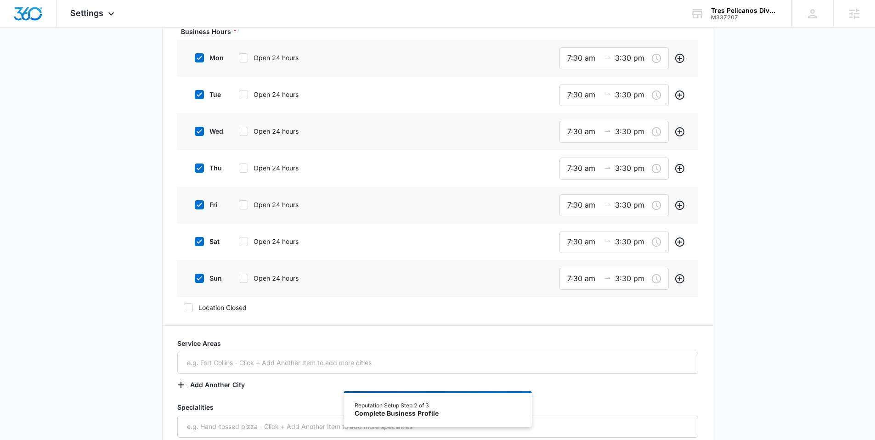
click at [517, 271] on div "sun Open 24 hours 7:30 am 3:30 pm" at bounding box center [437, 279] width 521 height 37
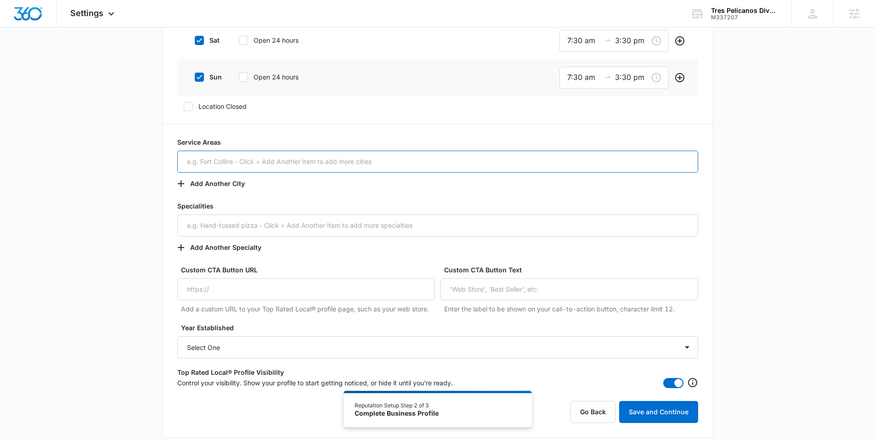
click at [271, 156] on input "text" at bounding box center [437, 162] width 521 height 22
paste input "Cozumel, Mexico"
type input "Cozumel, Mexico"
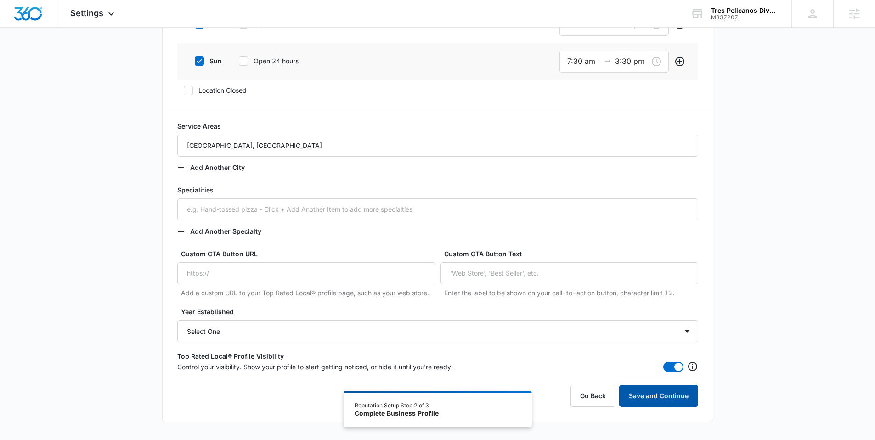
click at [661, 392] on button "Save and Continue" at bounding box center [658, 396] width 79 height 22
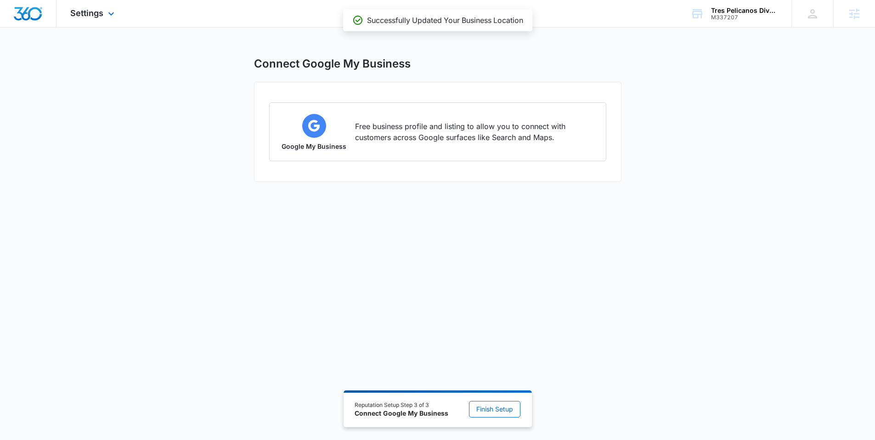
click at [11, 12] on div at bounding box center [28, 13] width 57 height 27
click at [29, 13] on img "Dashboard" at bounding box center [27, 14] width 29 height 14
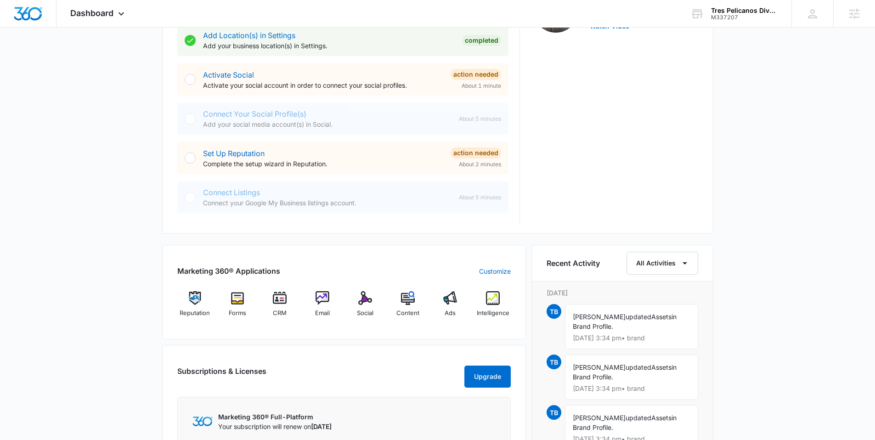
scroll to position [356, 0]
click at [363, 296] on img at bounding box center [365, 298] width 14 height 14
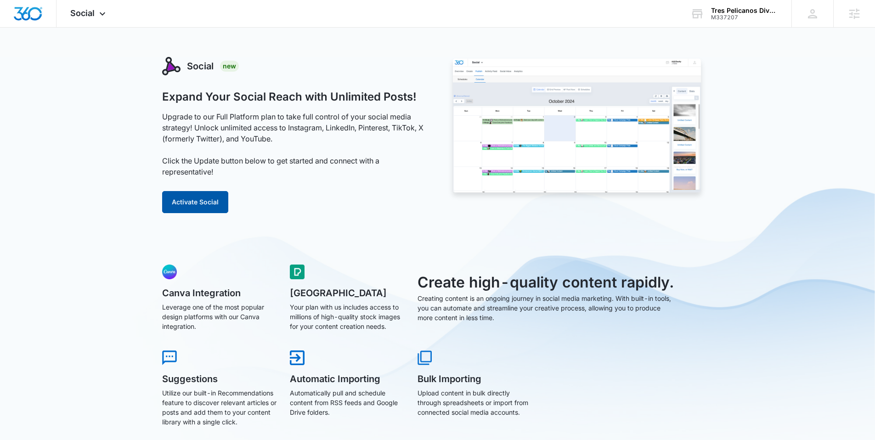
click at [198, 200] on button "Activate Social" at bounding box center [195, 202] width 66 height 22
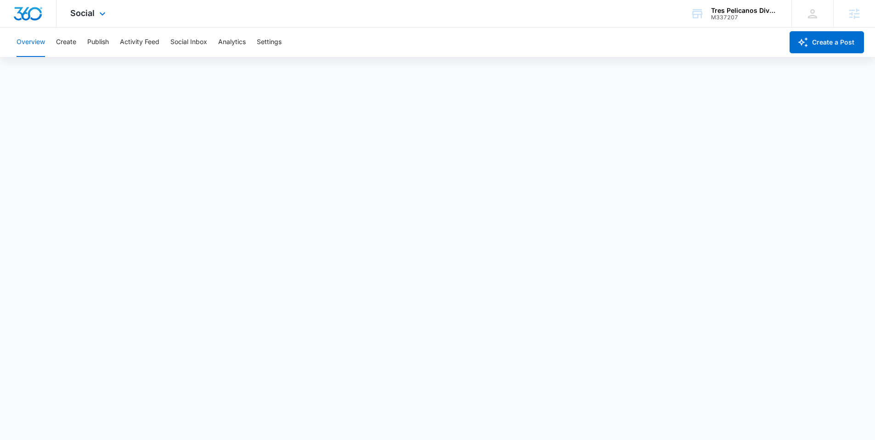
click at [29, 12] on img "Dashboard" at bounding box center [27, 14] width 29 height 14
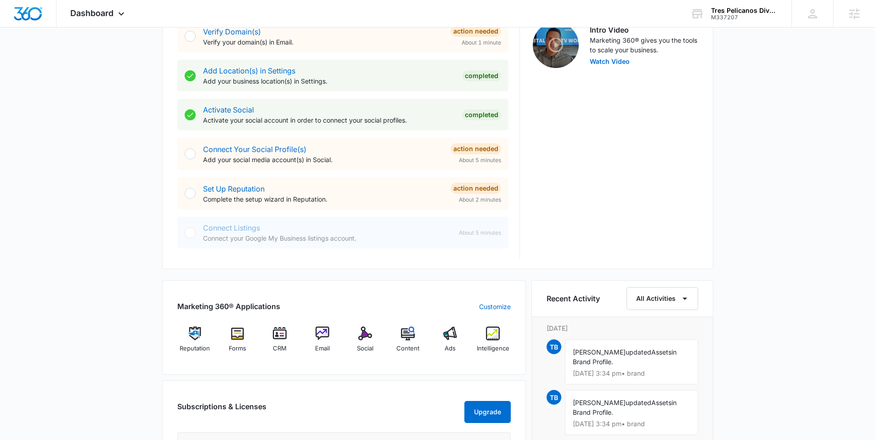
scroll to position [429, 0]
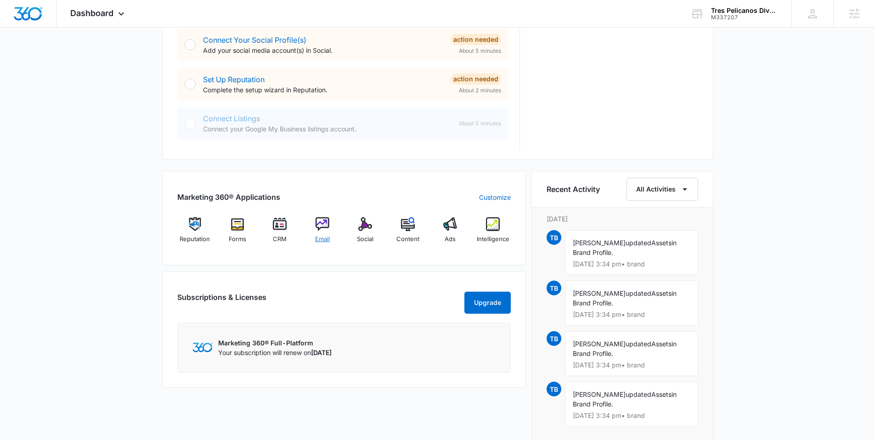
click at [322, 224] on img at bounding box center [323, 224] width 14 height 14
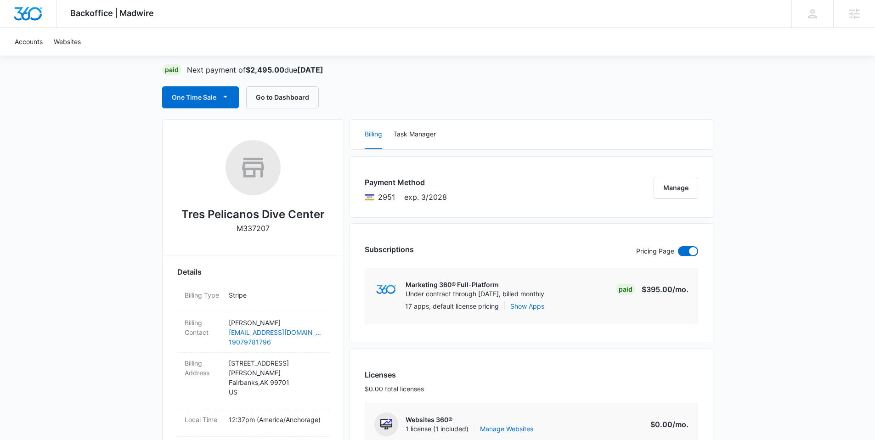
scroll to position [205, 0]
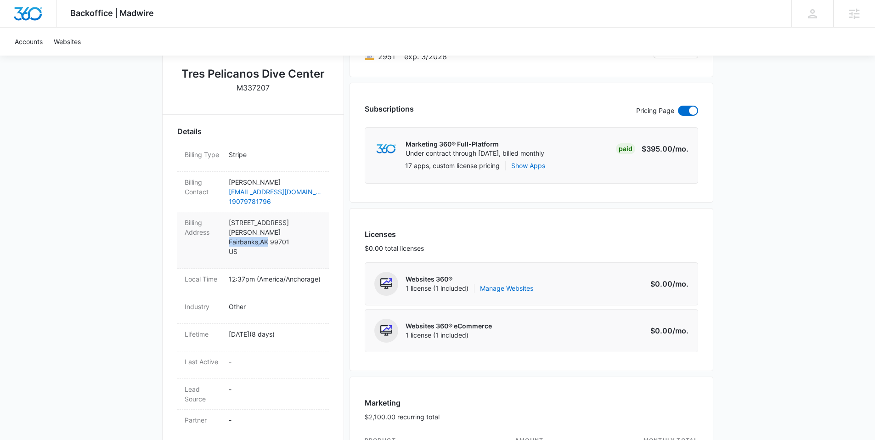
drag, startPoint x: 228, startPoint y: 233, endPoint x: 270, endPoint y: 235, distance: 41.8
click at [270, 235] on p "505 Craig Ave Fairbanks , AK 99701 US" at bounding box center [275, 237] width 93 height 39
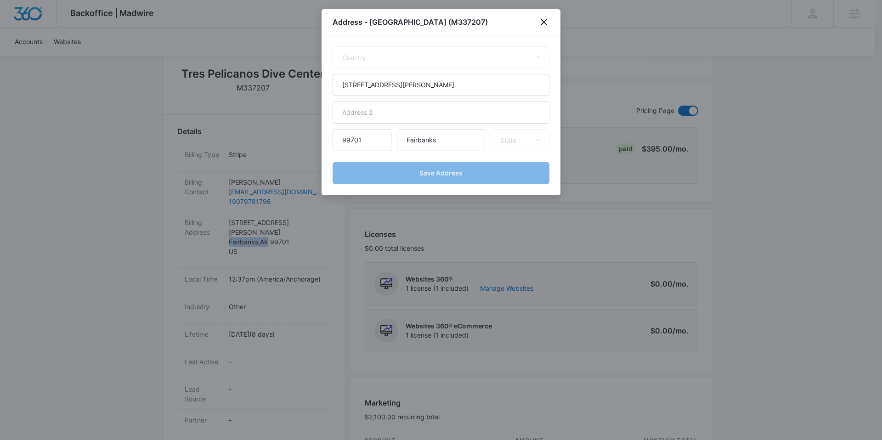
select select "US"
select select "AK"
click at [544, 20] on icon "close" at bounding box center [544, 22] width 11 height 11
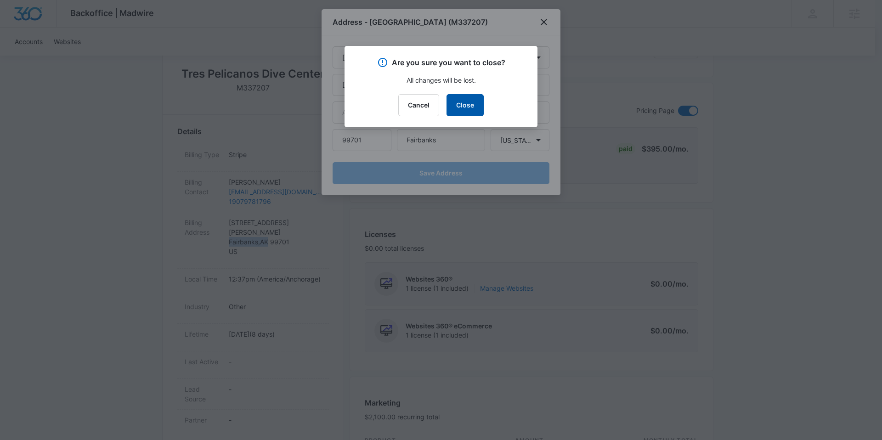
click at [470, 99] on button "Close" at bounding box center [465, 105] width 37 height 22
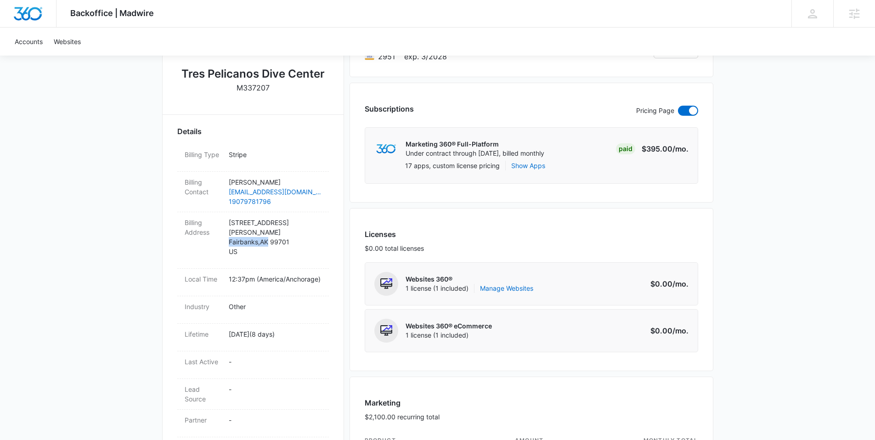
copy p "Fairbanks , AK"
drag, startPoint x: 226, startPoint y: 223, endPoint x: 273, endPoint y: 221, distance: 47.4
click at [273, 221] on div "Billing Address 505 Craig Ave Fairbanks , AK 99701 US" at bounding box center [253, 240] width 152 height 57
select select "US"
select select "AK"
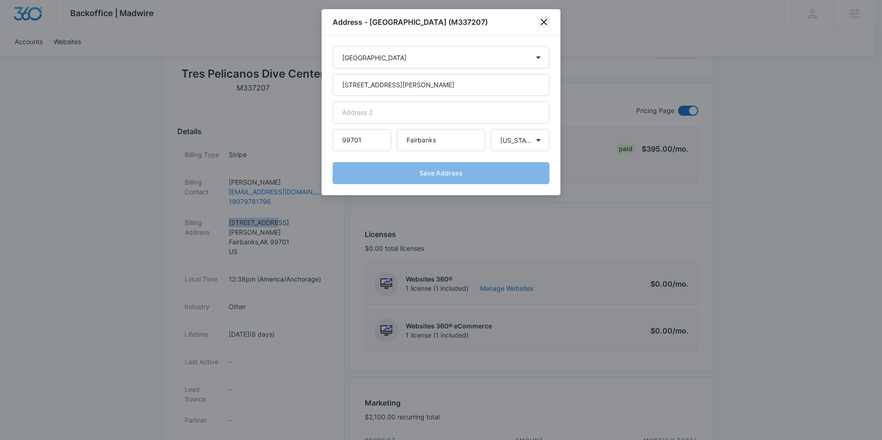
click at [546, 20] on icon "close" at bounding box center [544, 22] width 6 height 6
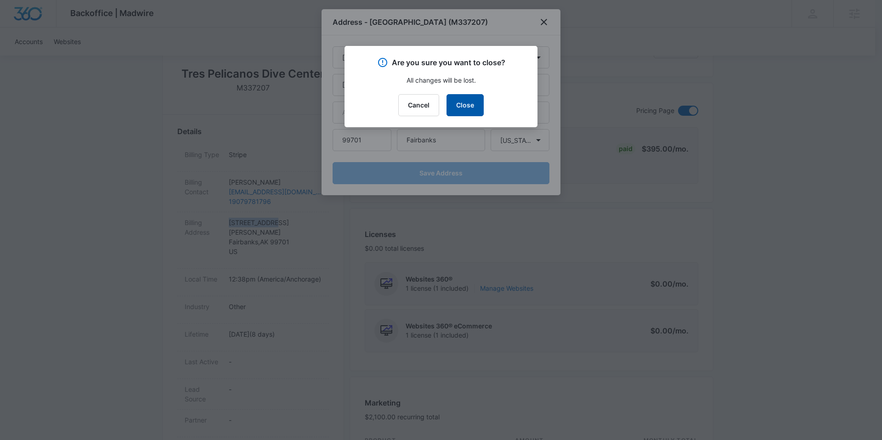
click at [459, 105] on button "Close" at bounding box center [465, 105] width 37 height 22
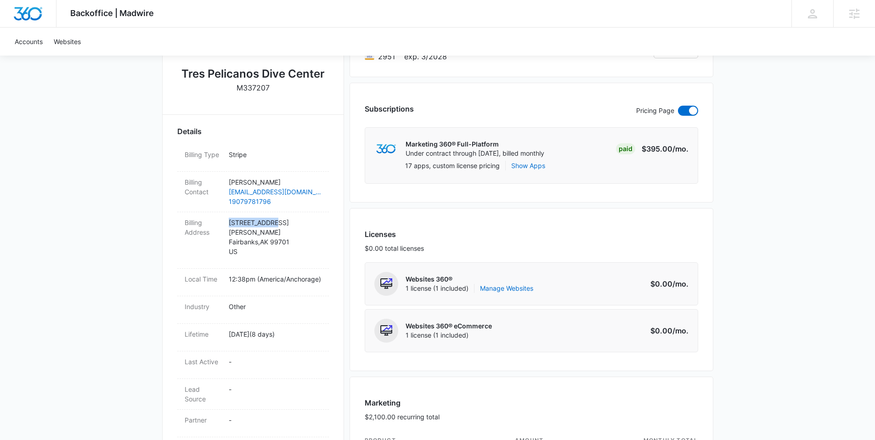
copy p "505 Craig Ave"
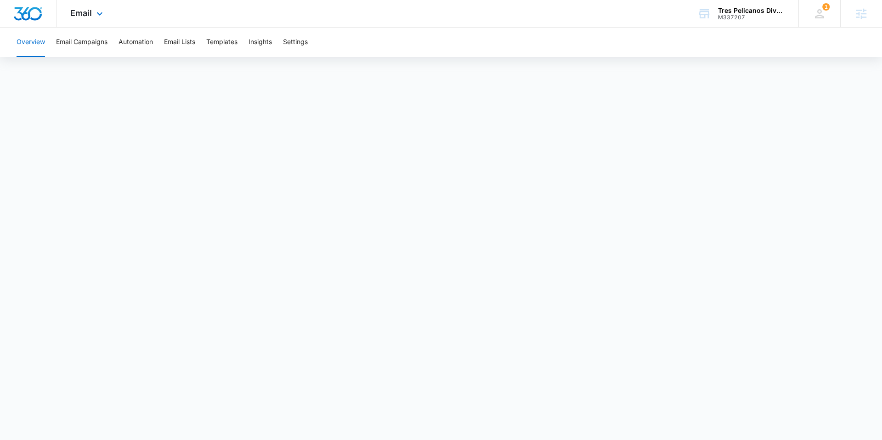
click at [17, 12] on img "Dashboard" at bounding box center [27, 14] width 29 height 14
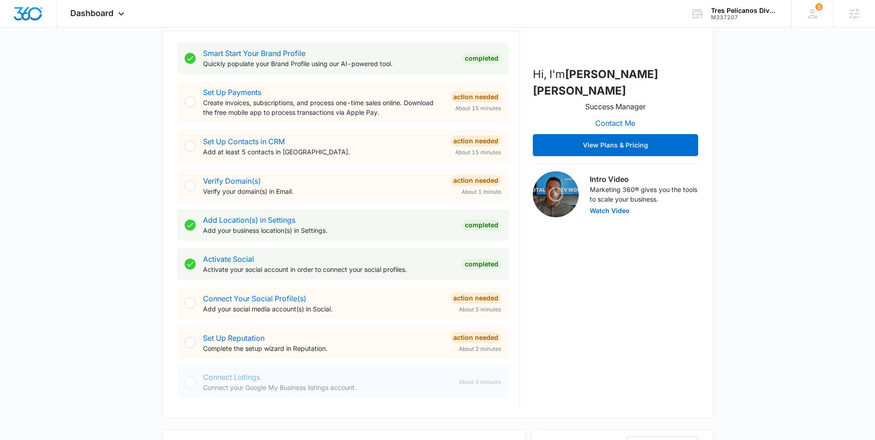
scroll to position [170, 0]
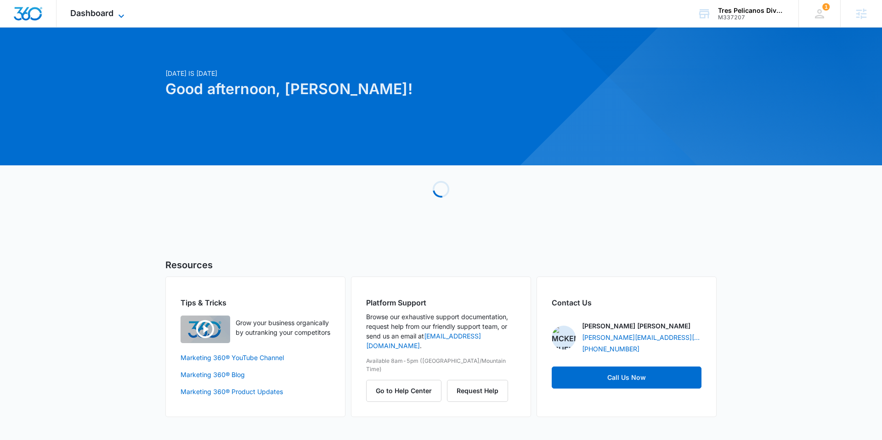
click at [91, 8] on span "Dashboard" at bounding box center [91, 13] width 43 height 10
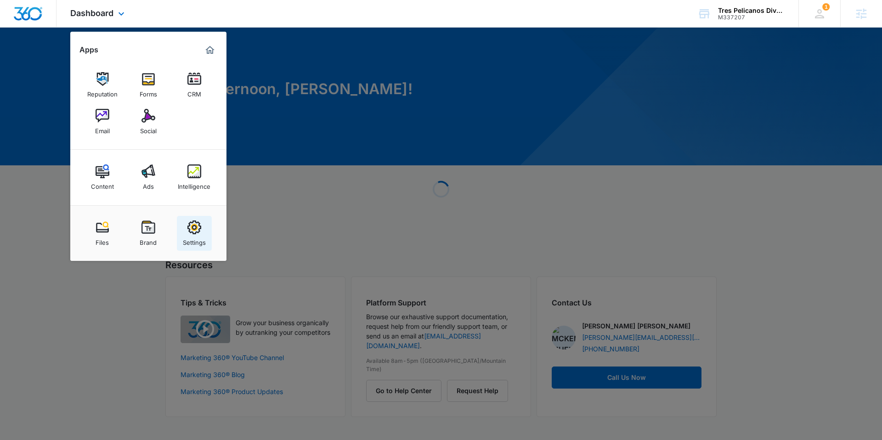
click at [186, 238] on div "Settings" at bounding box center [194, 240] width 23 height 12
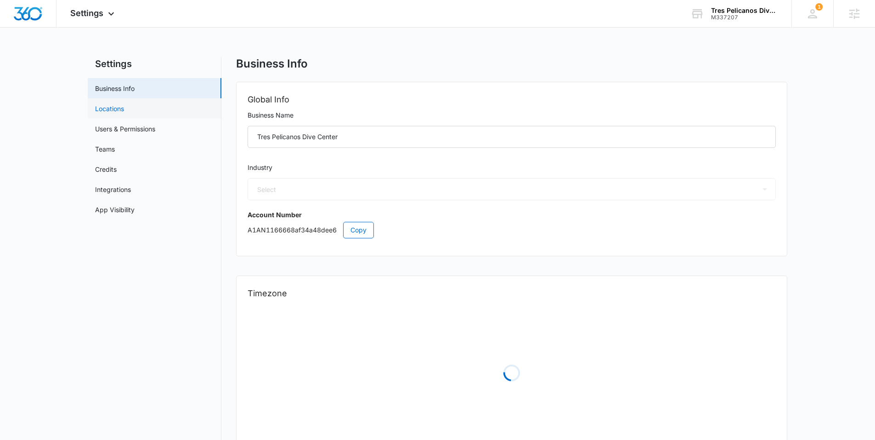
select select "52"
select select "US"
select select "America/Anchorage"
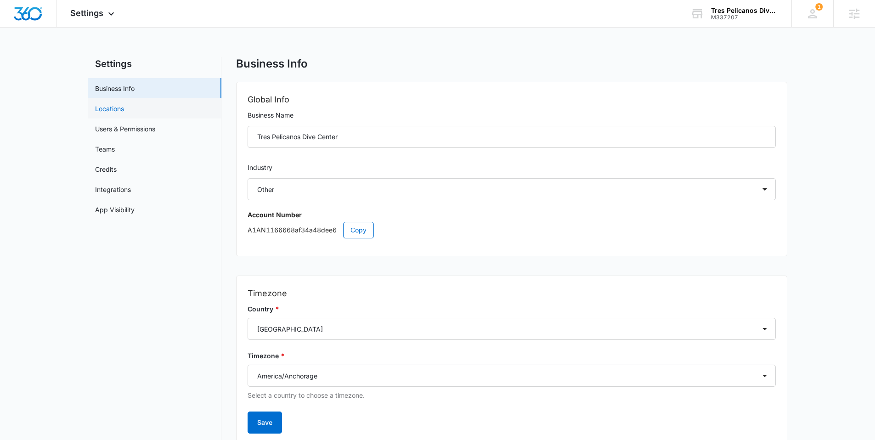
click at [122, 110] on link "Locations" at bounding box center [109, 109] width 29 height 10
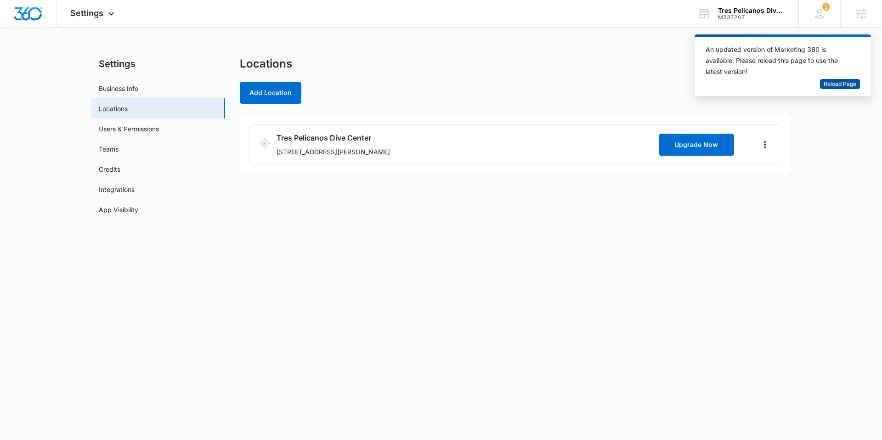
click at [835, 80] on span "Reload Page" at bounding box center [840, 84] width 33 height 9
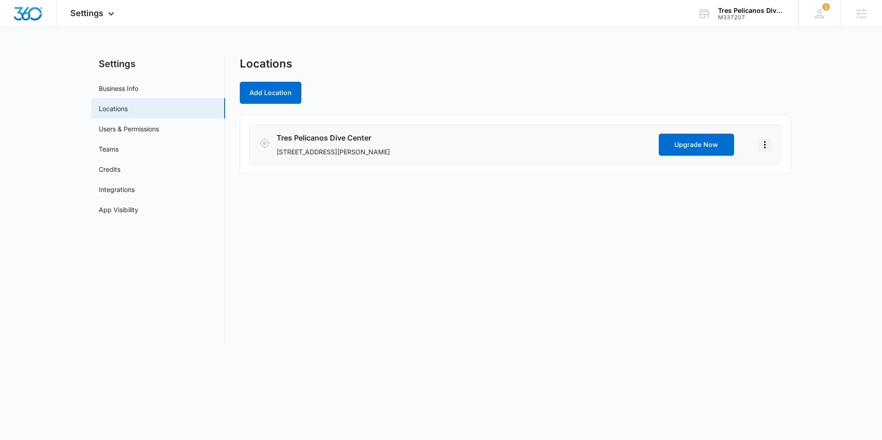
click at [769, 143] on icon "Actions" at bounding box center [765, 144] width 11 height 11
click at [771, 169] on link "Edit" at bounding box center [775, 170] width 11 height 8
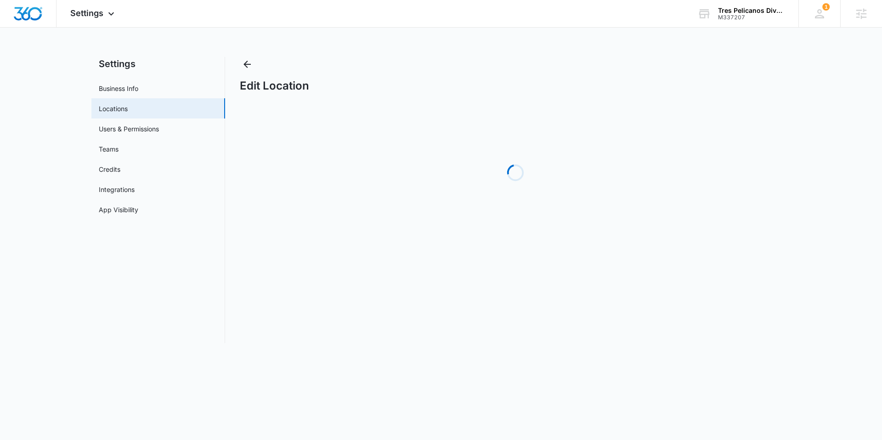
select select "[US_STATE]"
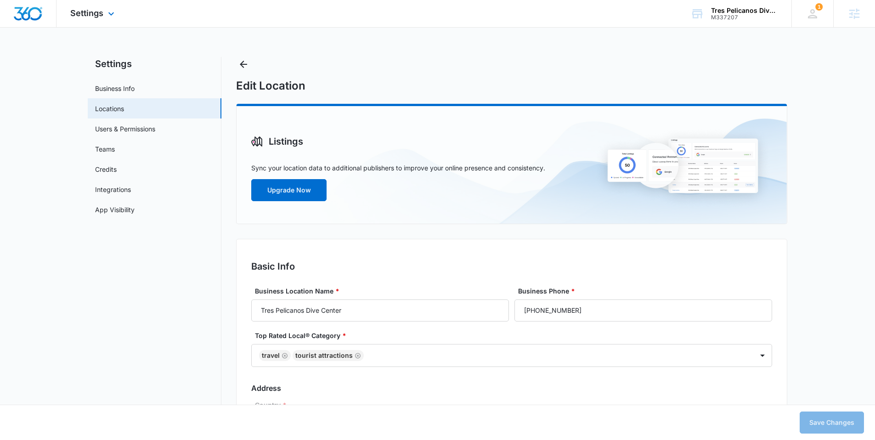
click at [31, 12] on img "Dashboard" at bounding box center [27, 14] width 29 height 14
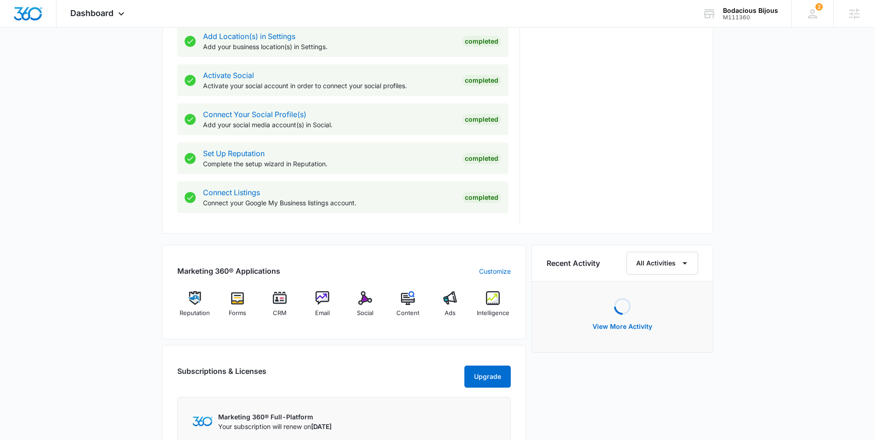
scroll to position [442, 0]
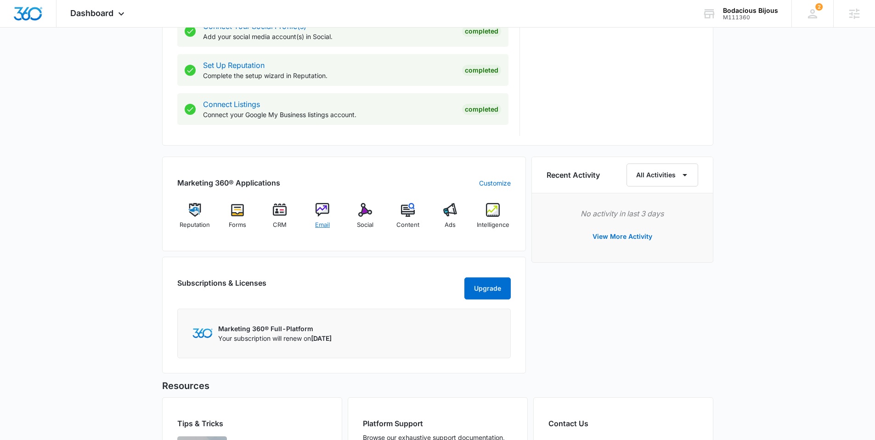
click at [318, 216] on img at bounding box center [323, 210] width 14 height 14
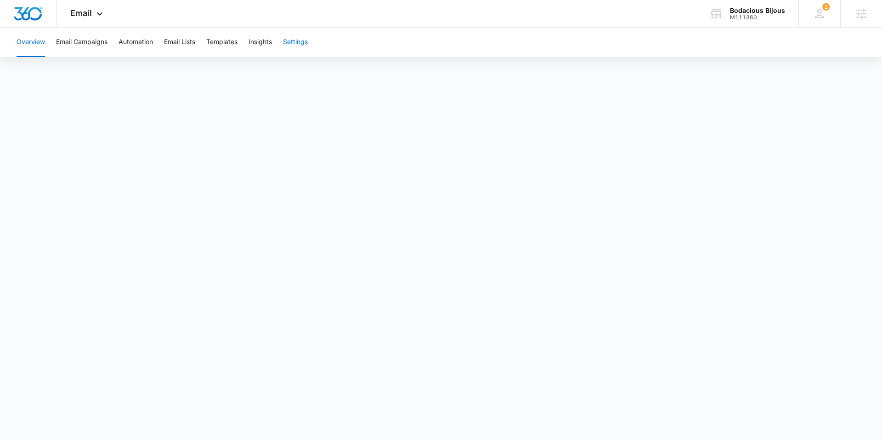
click at [304, 41] on button "Settings" at bounding box center [295, 42] width 25 height 29
